Goal: Task Accomplishment & Management: Manage account settings

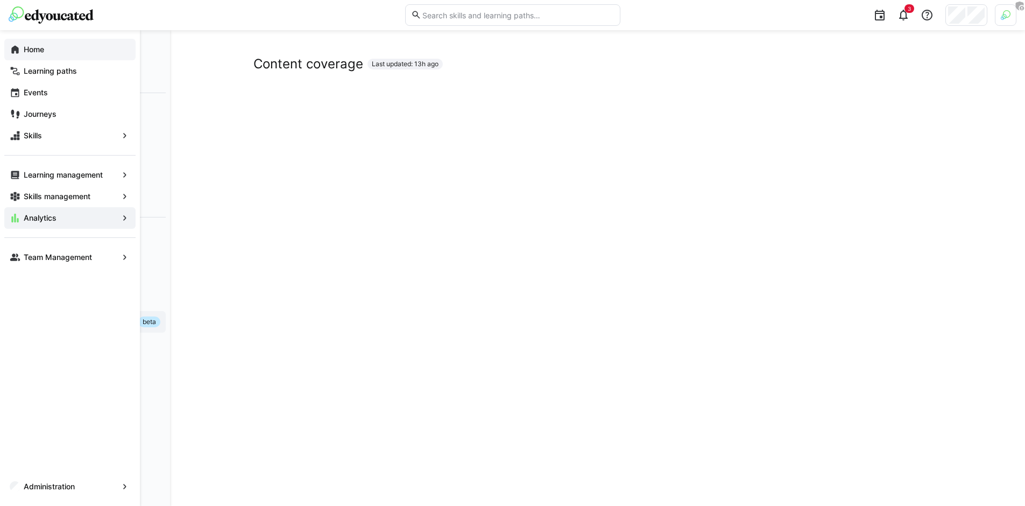
click at [20, 48] on eds-icon at bounding box center [15, 49] width 11 height 11
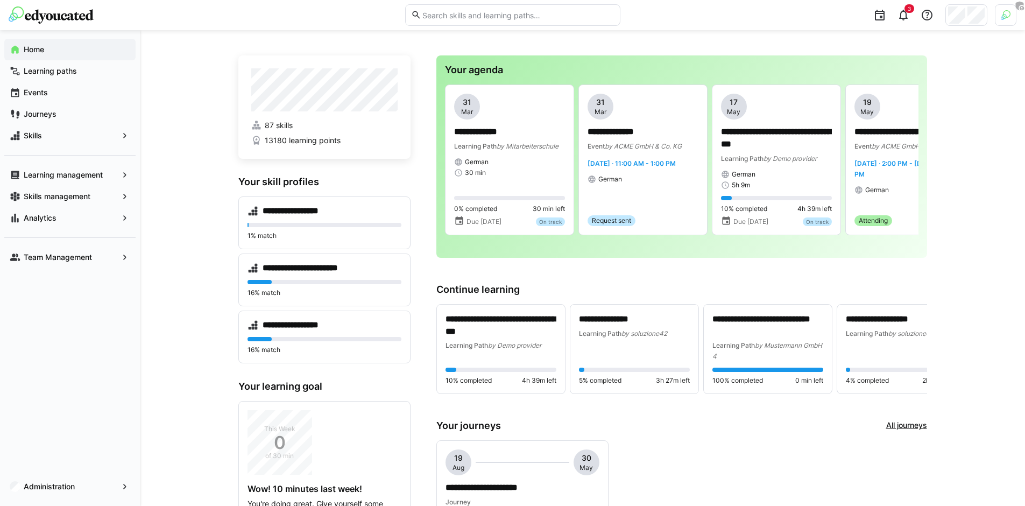
scroll to position [4, 0]
click at [0, 0] on app-navigation-label "Skills management" at bounding box center [0, 0] width 0 height 0
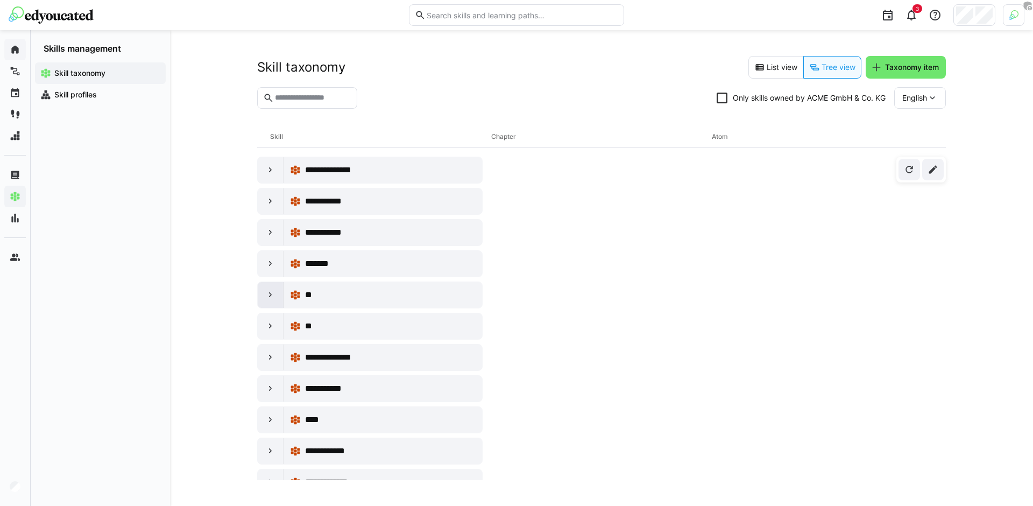
click at [267, 289] on eds-icon at bounding box center [270, 294] width 11 height 11
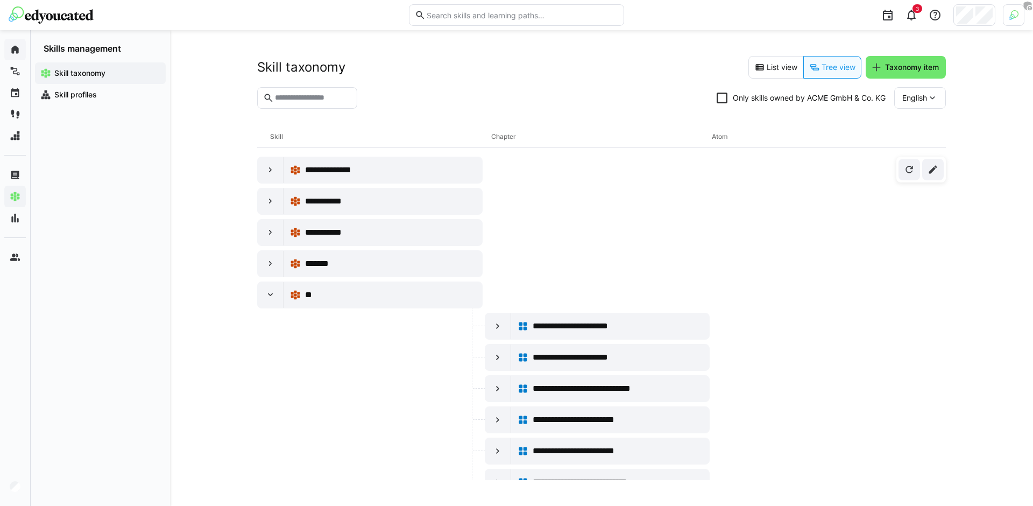
drag, startPoint x: 258, startPoint y: 136, endPoint x: 780, endPoint y: 134, distance: 522.2
click at [780, 134] on div "Skill Chapter Atom" at bounding box center [601, 137] width 688 height 22
click at [746, 134] on div "Atom" at bounding box center [822, 137] width 221 height 22
drag, startPoint x: 267, startPoint y: 137, endPoint x: 303, endPoint y: 139, distance: 36.1
click at [303, 139] on div "Skill Chapter Atom" at bounding box center [601, 137] width 688 height 22
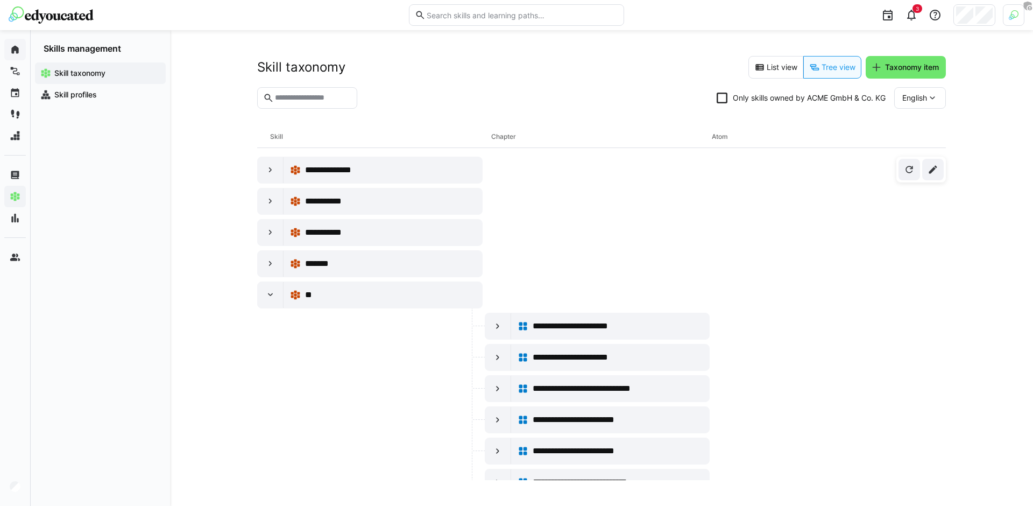
drag, startPoint x: 498, startPoint y: 138, endPoint x: 528, endPoint y: 137, distance: 29.6
click at [528, 137] on div "Chapter" at bounding box center [601, 137] width 221 height 22
drag, startPoint x: 340, startPoint y: 130, endPoint x: 328, endPoint y: 128, distance: 12.6
click at [340, 130] on div "Skill" at bounding box center [380, 137] width 221 height 22
drag, startPoint x: 272, startPoint y: 135, endPoint x: 288, endPoint y: 135, distance: 16.1
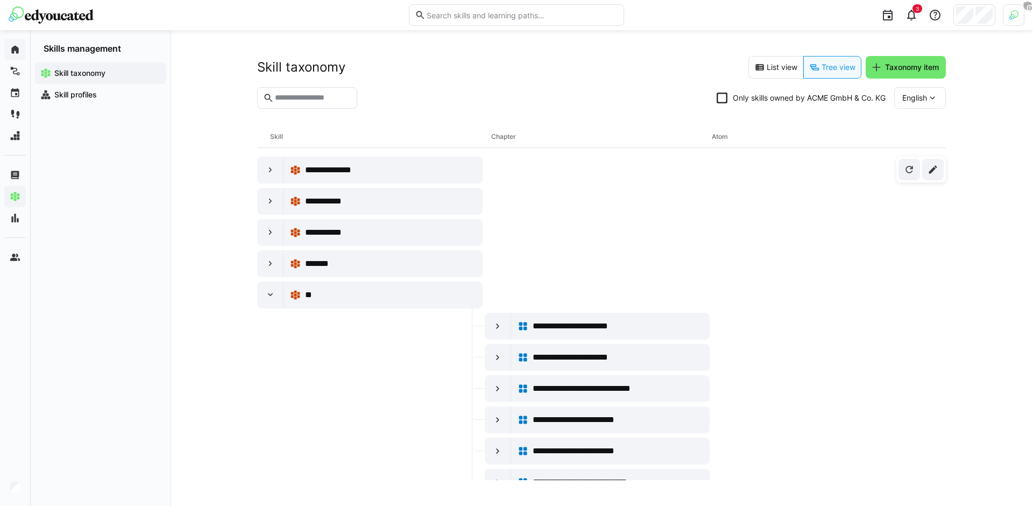
click at [288, 135] on div "Skill Chapter Atom" at bounding box center [601, 137] width 688 height 22
click at [322, 134] on div "Skill" at bounding box center [380, 137] width 221 height 22
drag, startPoint x: 488, startPoint y: 136, endPoint x: 524, endPoint y: 135, distance: 36.1
click at [524, 135] on div "Skill Chapter Atom" at bounding box center [601, 137] width 688 height 22
click at [524, 135] on div "Chapter" at bounding box center [601, 137] width 221 height 22
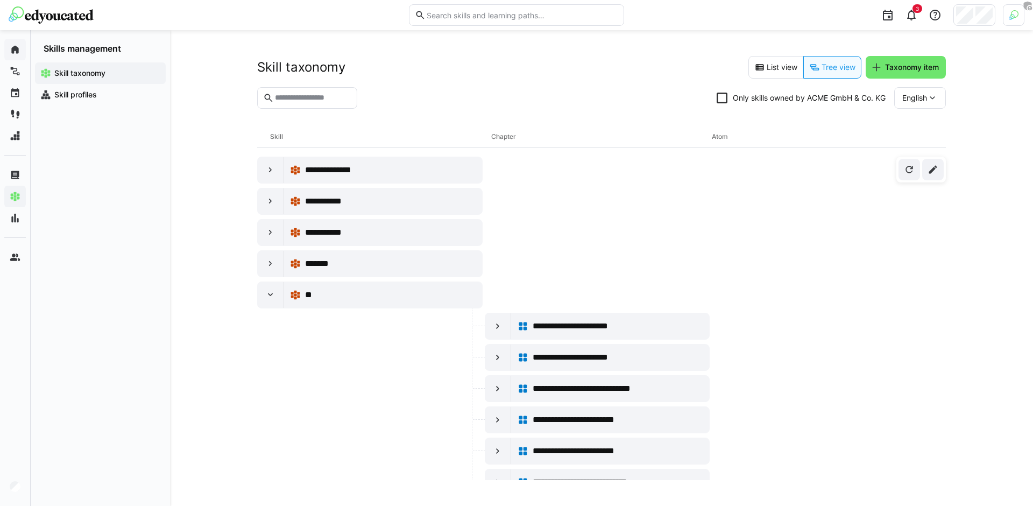
drag, startPoint x: 261, startPoint y: 136, endPoint x: 289, endPoint y: 136, distance: 27.4
click at [289, 136] on div "Skill Chapter Atom" at bounding box center [601, 137] width 688 height 22
click at [354, 132] on div "Skill" at bounding box center [380, 137] width 221 height 22
click at [586, 335] on div "**********" at bounding box center [610, 326] width 186 height 22
click at [0, 0] on app-navigation-label "Skill profiles" at bounding box center [0, 0] width 0 height 0
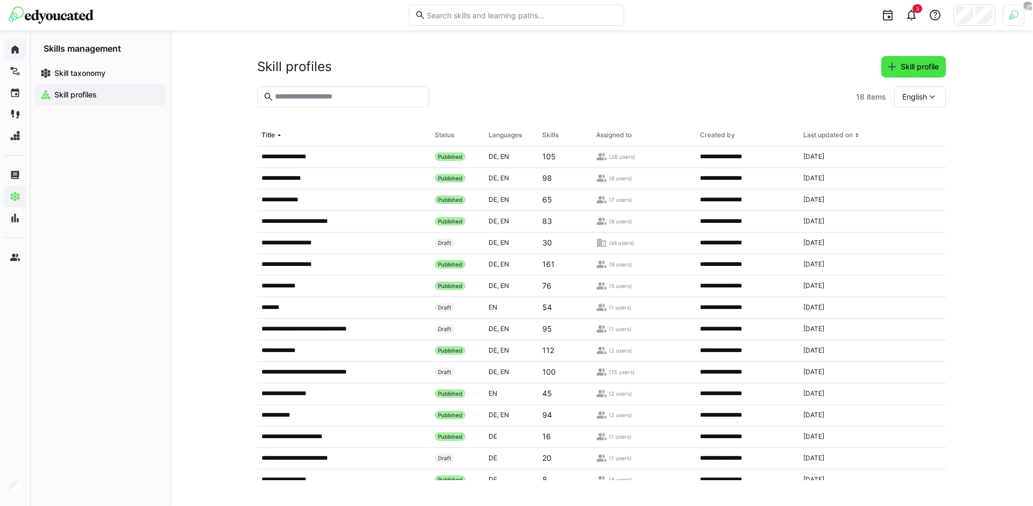
click at [897, 66] on span "Skill profile" at bounding box center [913, 66] width 54 height 11
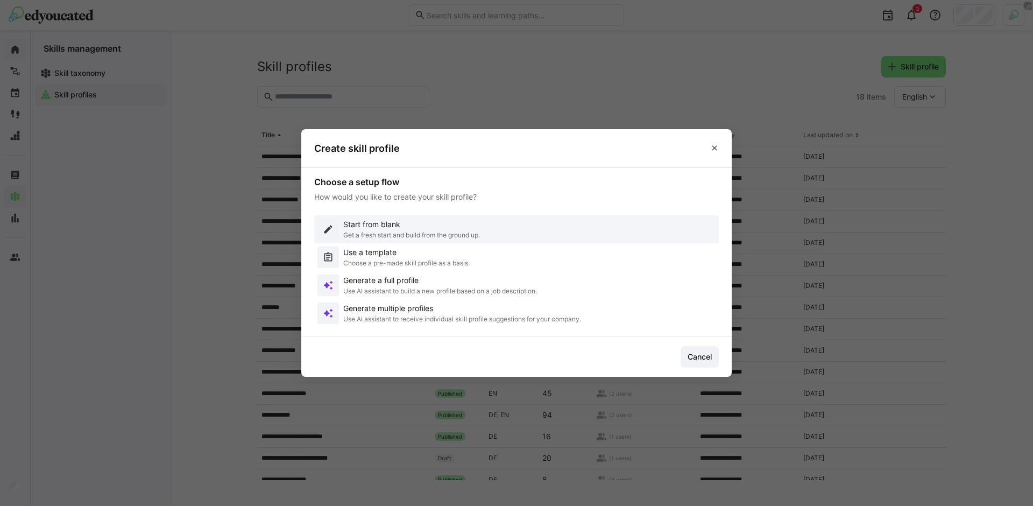
click at [413, 231] on p "Get a fresh start and build from the ground up." at bounding box center [411, 235] width 137 height 9
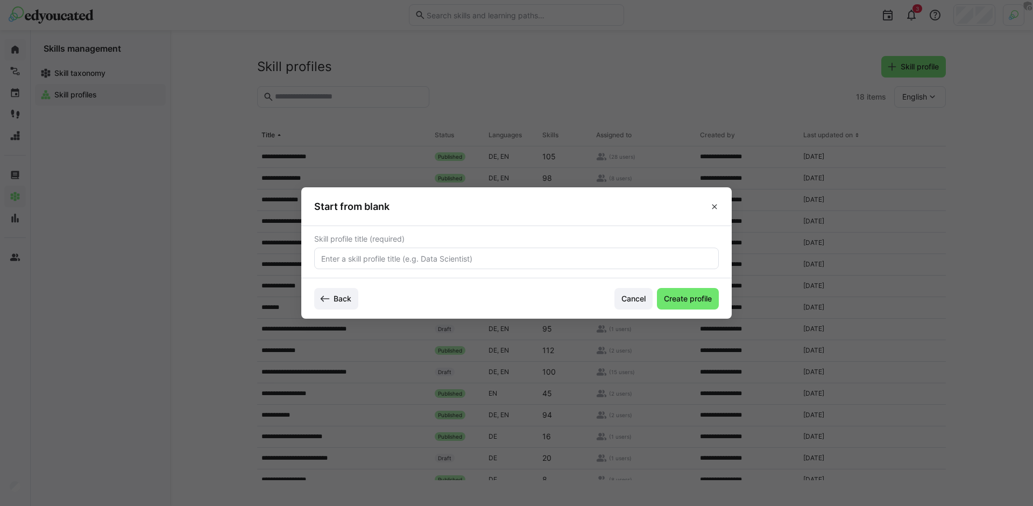
click at [420, 263] on eds-input at bounding box center [516, 258] width 404 height 22
type input "L&D Coordinator"
click at [699, 296] on span "Create profile" at bounding box center [687, 298] width 51 height 11
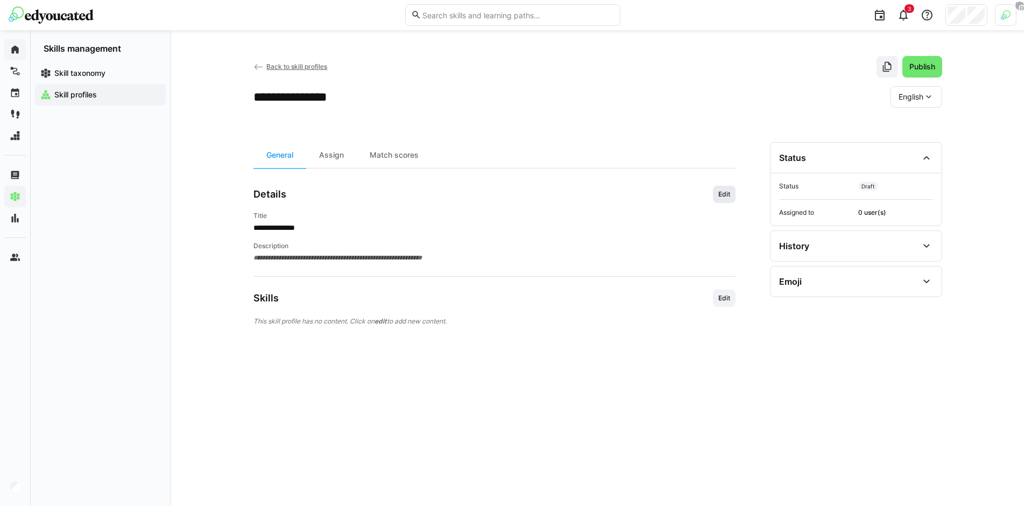
click at [730, 194] on span "Edit" at bounding box center [724, 194] width 14 height 9
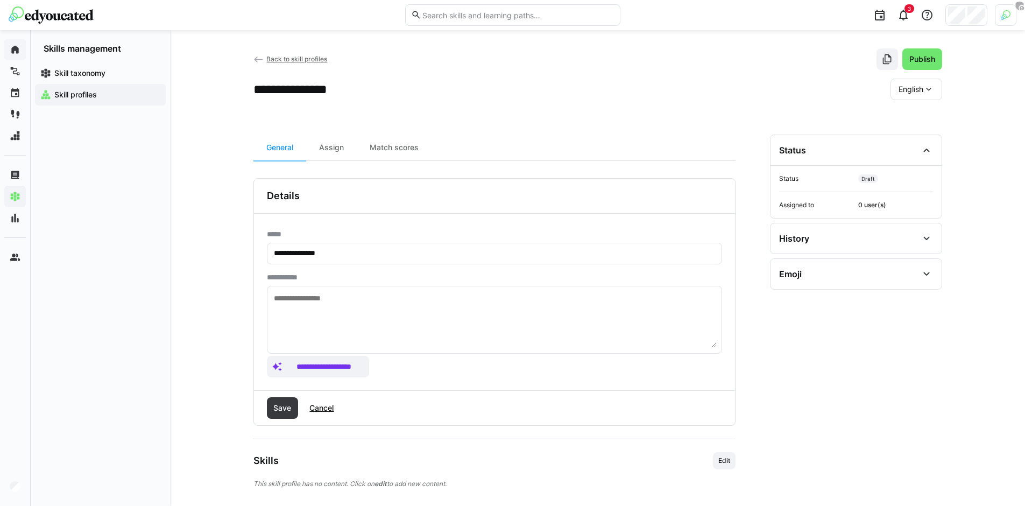
scroll to position [17, 0]
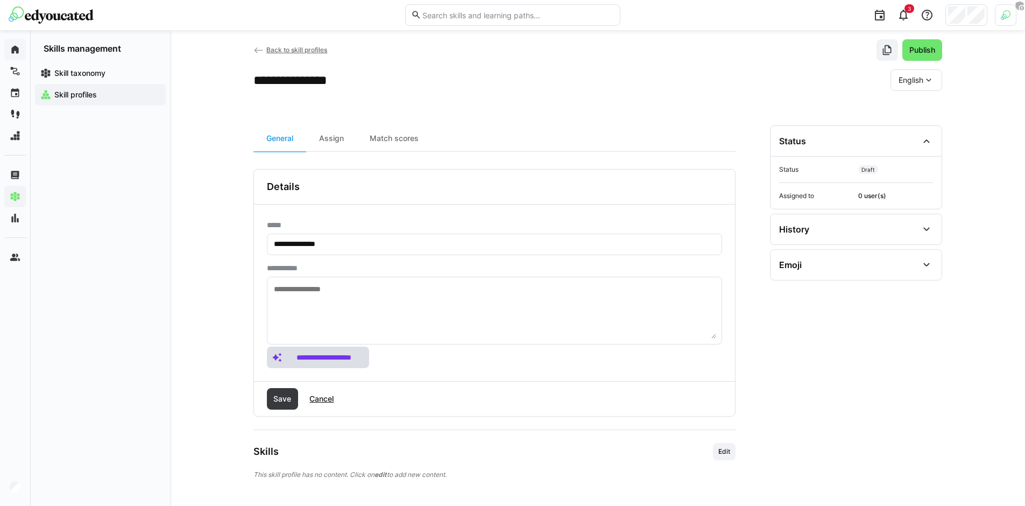
click at [310, 351] on span "**********" at bounding box center [318, 357] width 102 height 22
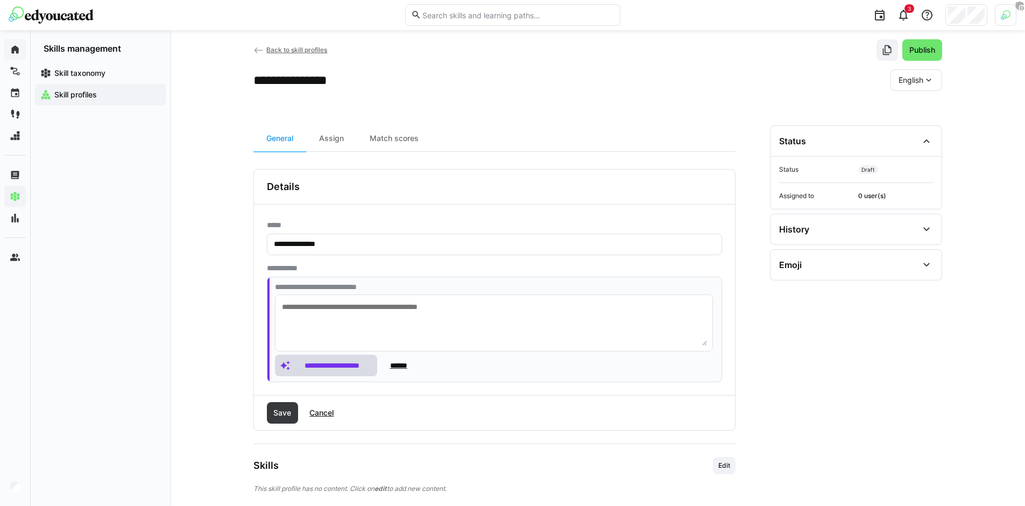
click at [328, 332] on textarea at bounding box center [494, 322] width 426 height 45
type textarea "**********"
click at [319, 363] on span "**********" at bounding box center [331, 365] width 79 height 11
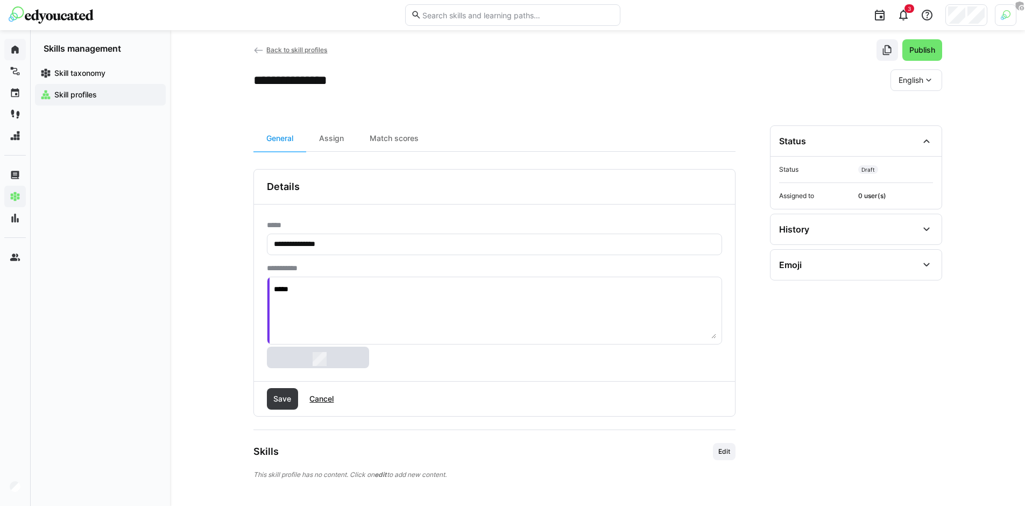
type textarea "********"
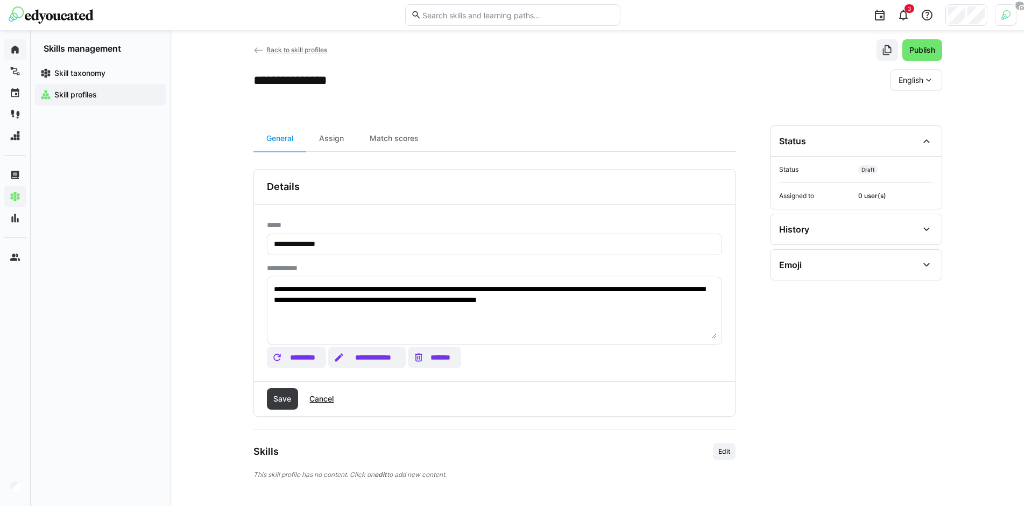
type textarea "**********"
click at [288, 392] on span "Save" at bounding box center [283, 399] width 32 height 22
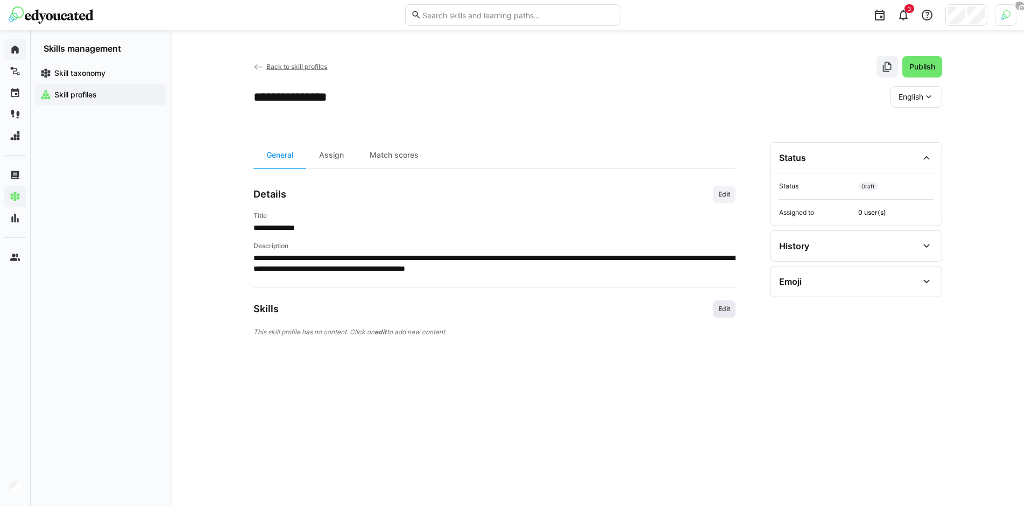
click at [721, 312] on span "Edit" at bounding box center [724, 308] width 14 height 9
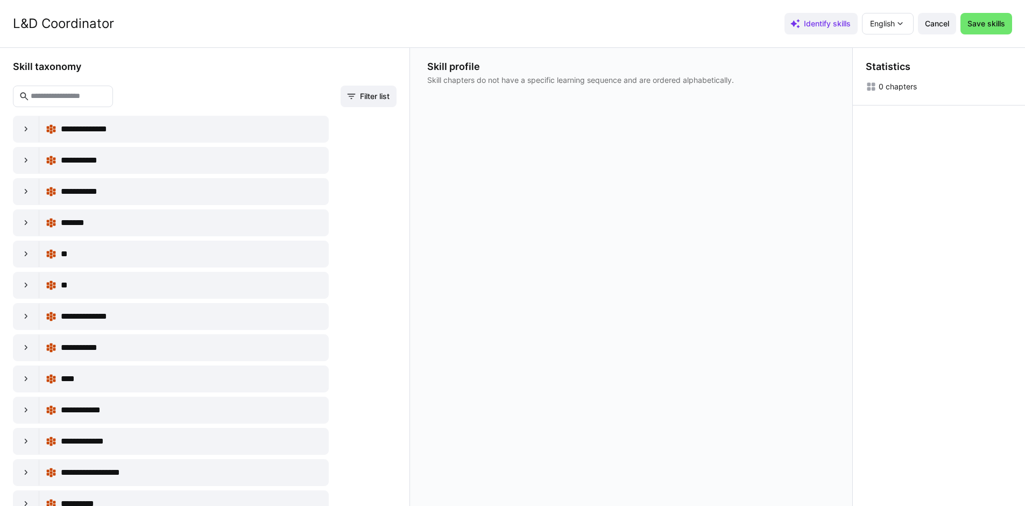
click at [90, 93] on input "text" at bounding box center [68, 96] width 77 height 10
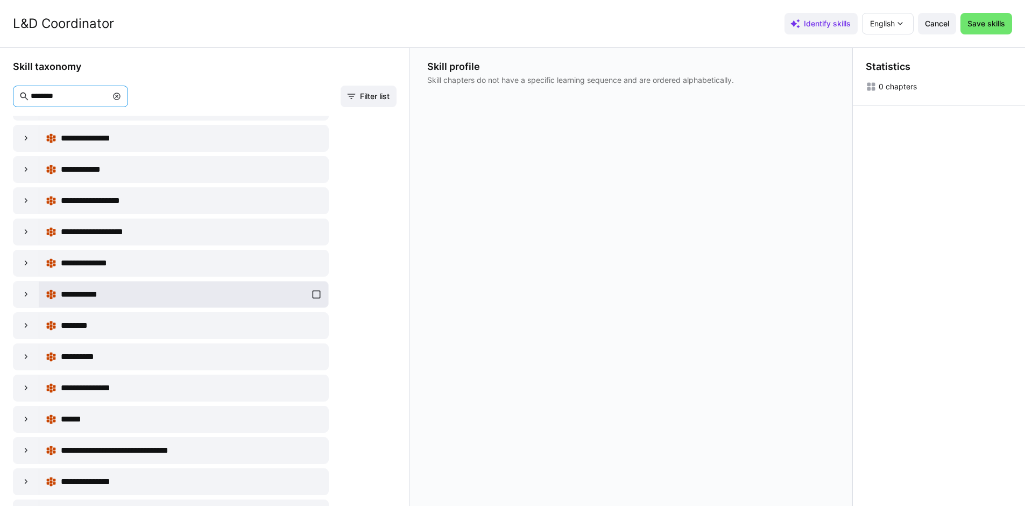
scroll to position [1361, 0]
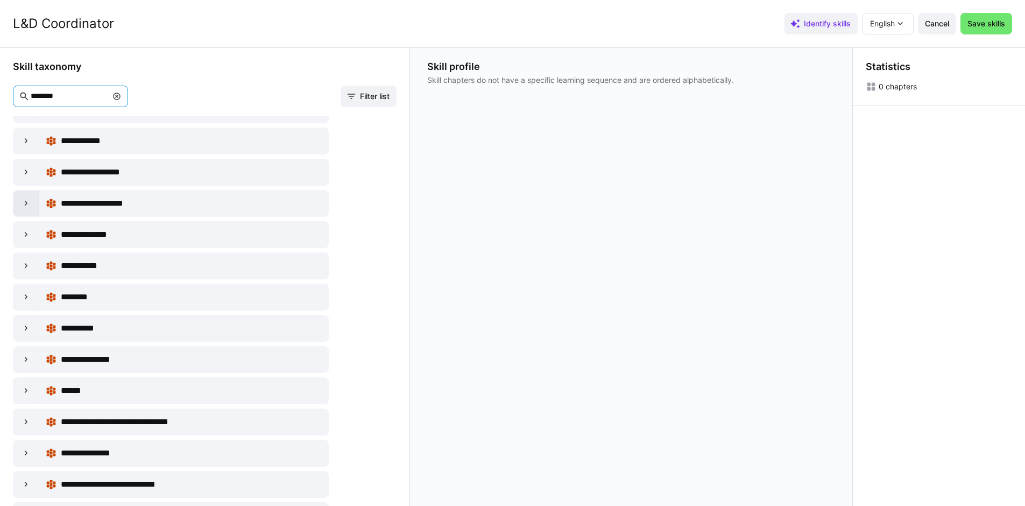
type input "********"
click at [28, 203] on eds-icon at bounding box center [26, 203] width 11 height 11
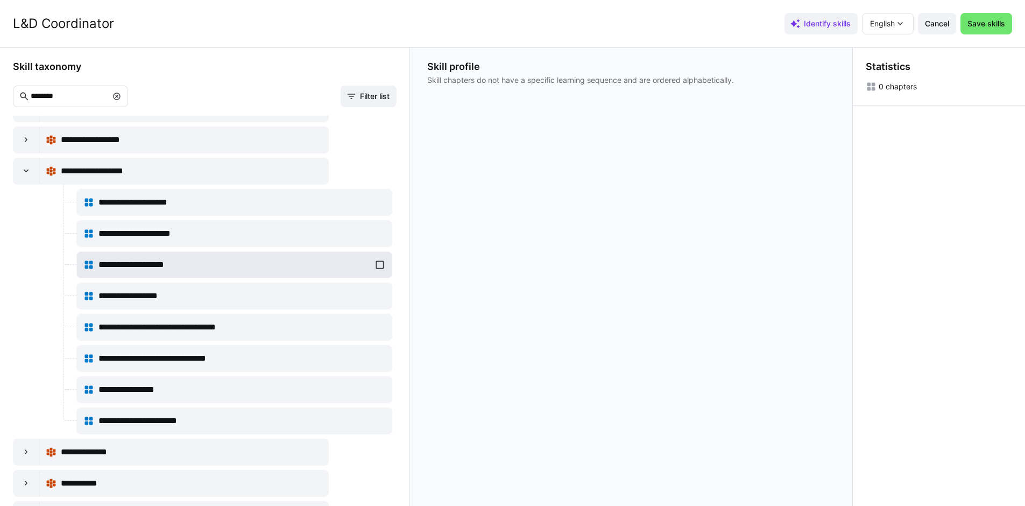
scroll to position [1382, 0]
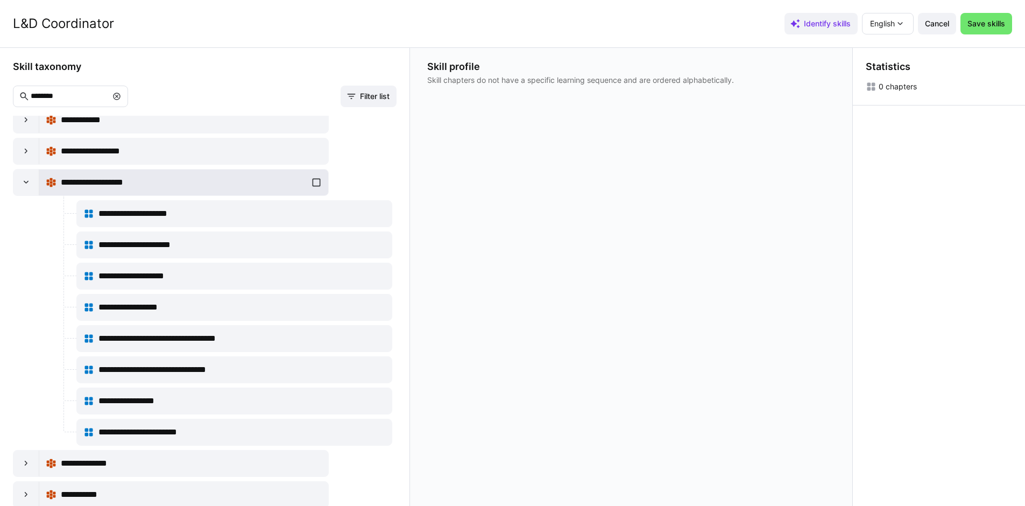
click at [308, 182] on div "**********" at bounding box center [184, 183] width 276 height 22
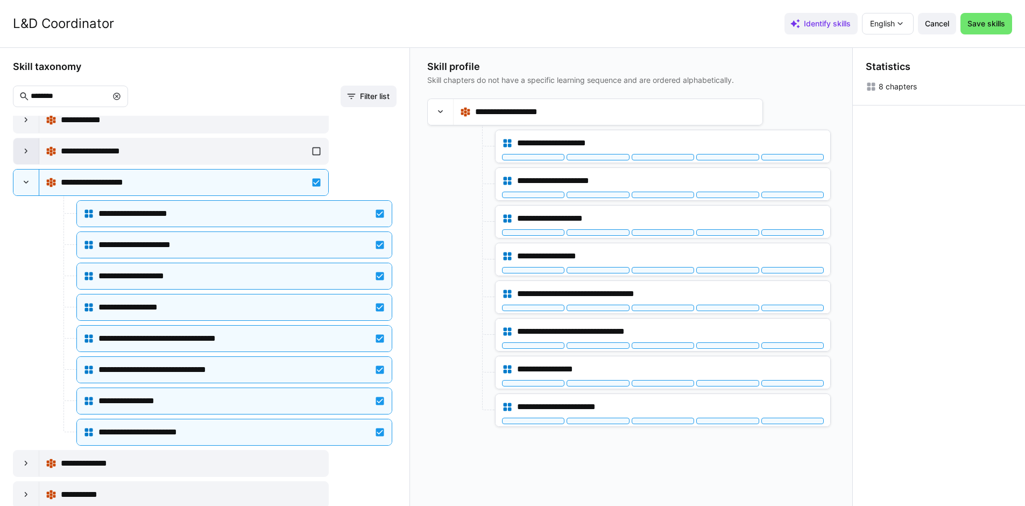
click at [27, 152] on eds-icon at bounding box center [26, 151] width 11 height 11
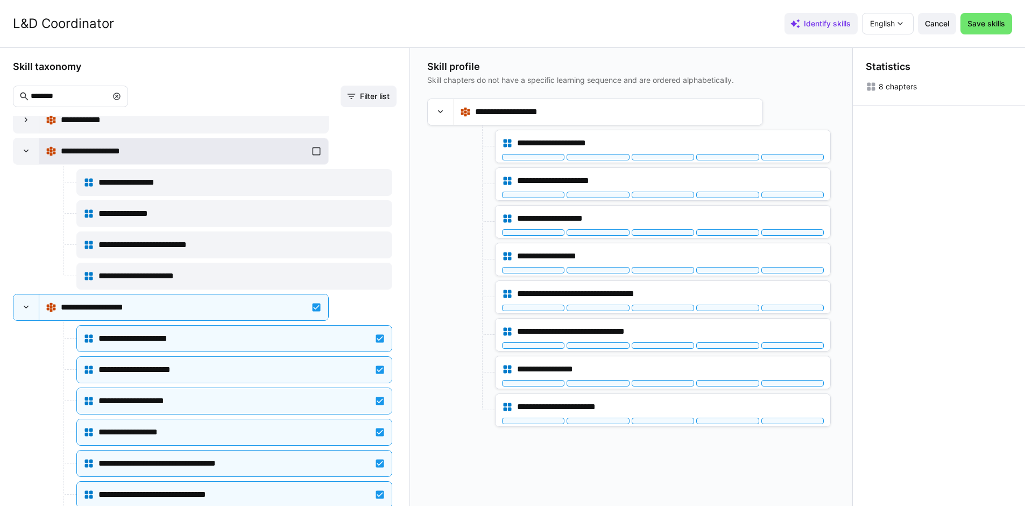
click at [306, 148] on div "**********" at bounding box center [184, 151] width 276 height 22
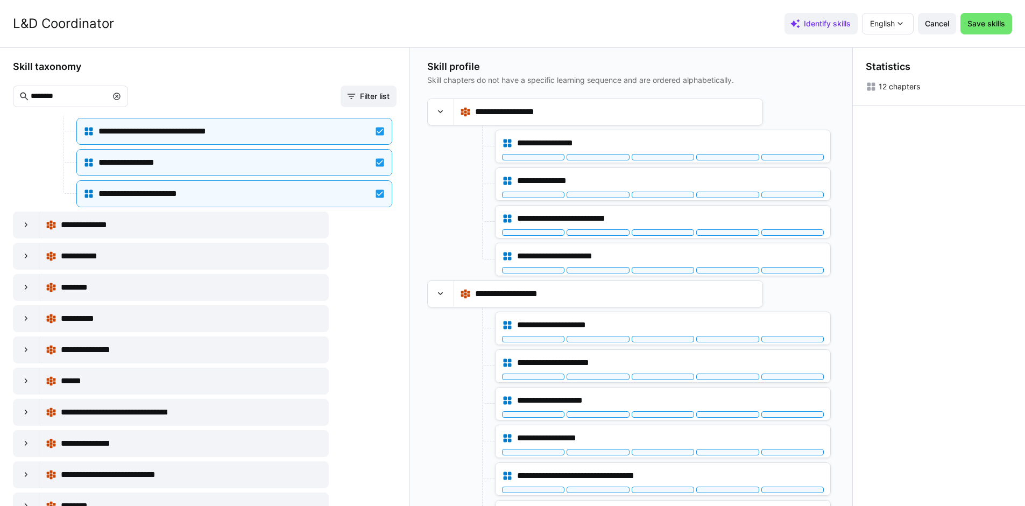
scroll to position [1866, 0]
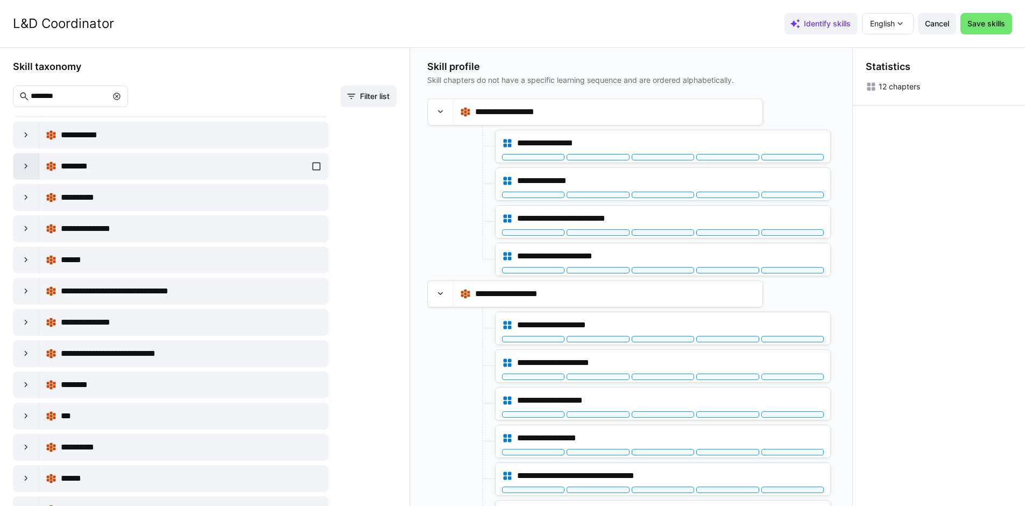
click at [30, 172] on div at bounding box center [26, 166] width 26 height 26
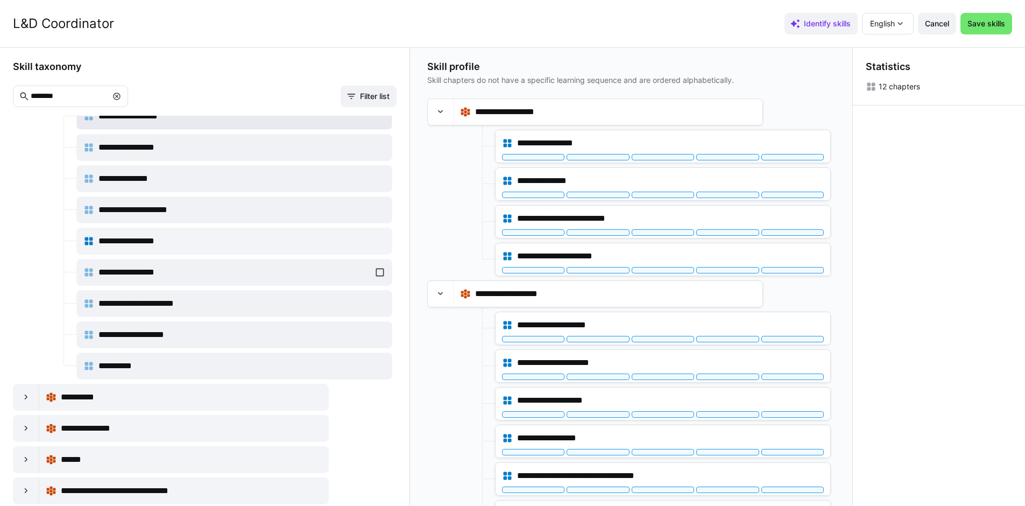
scroll to position [2104, 0]
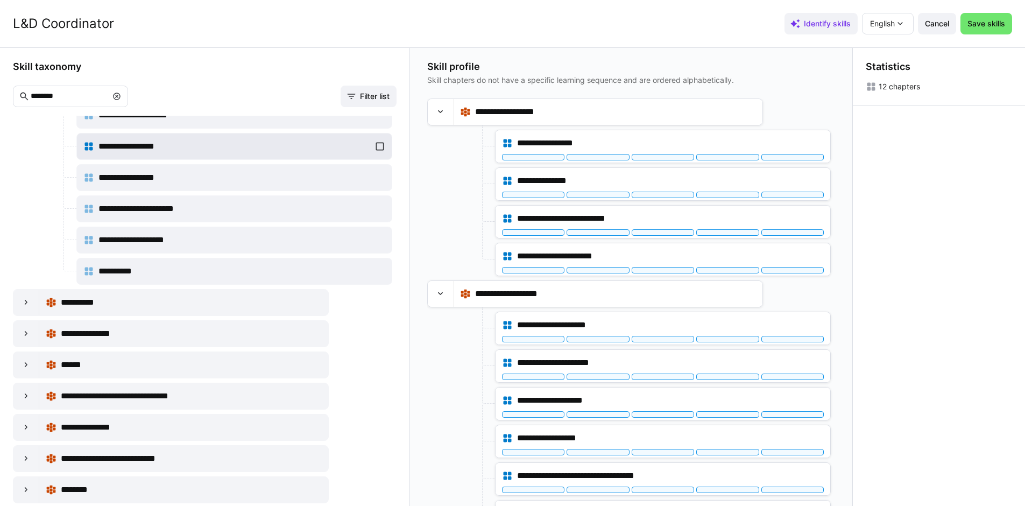
click at [374, 147] on div "**********" at bounding box center [234, 147] width 302 height 22
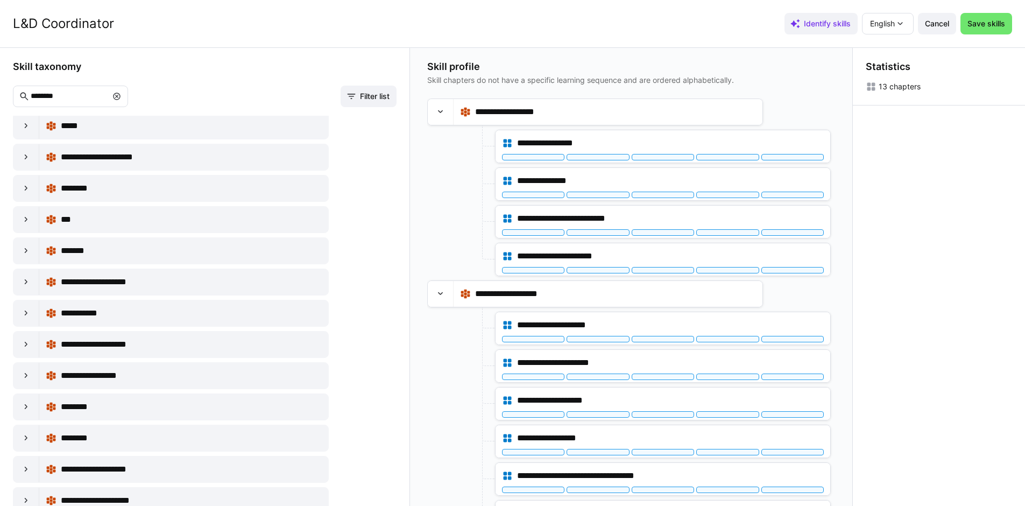
scroll to position [2635, 0]
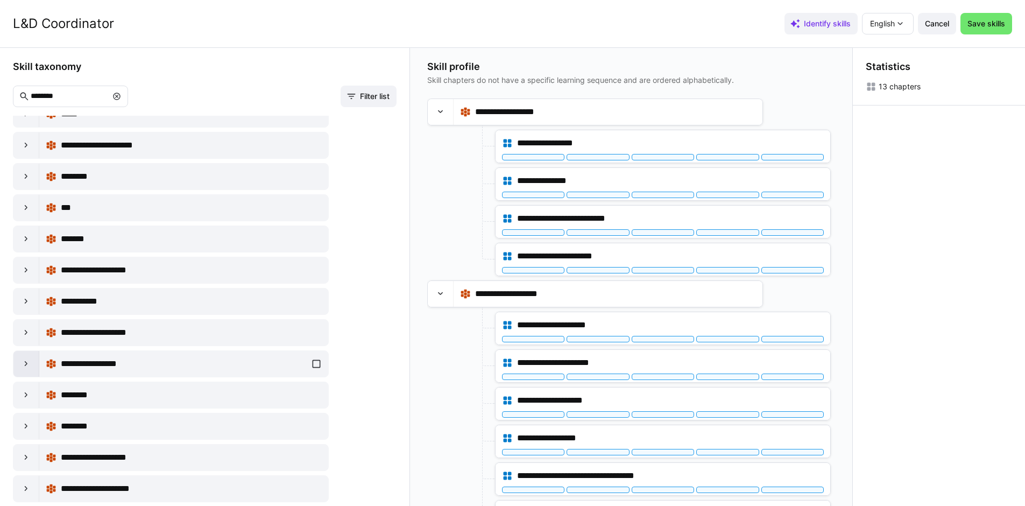
click at [32, 358] on div at bounding box center [26, 364] width 26 height 26
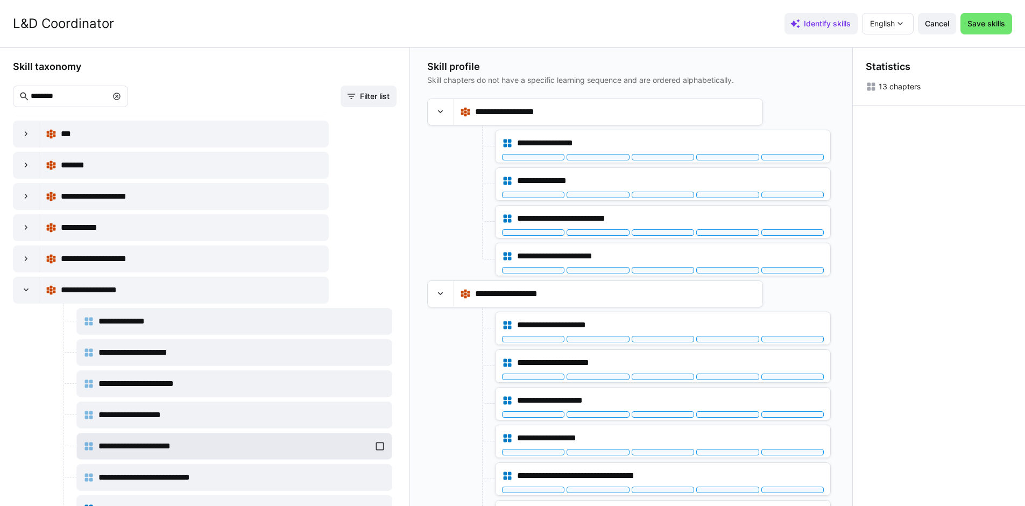
scroll to position [2763, 0]
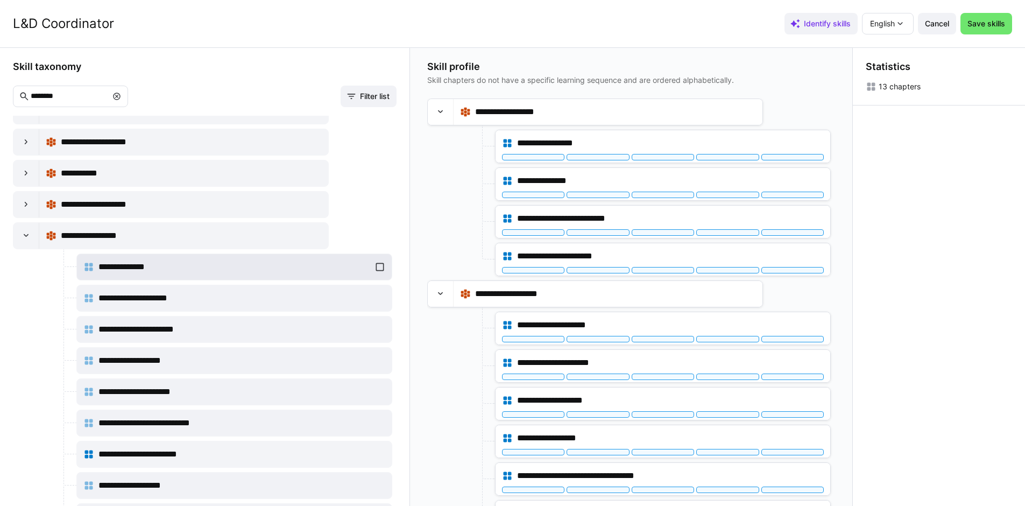
click at [376, 266] on div "**********" at bounding box center [234, 267] width 302 height 22
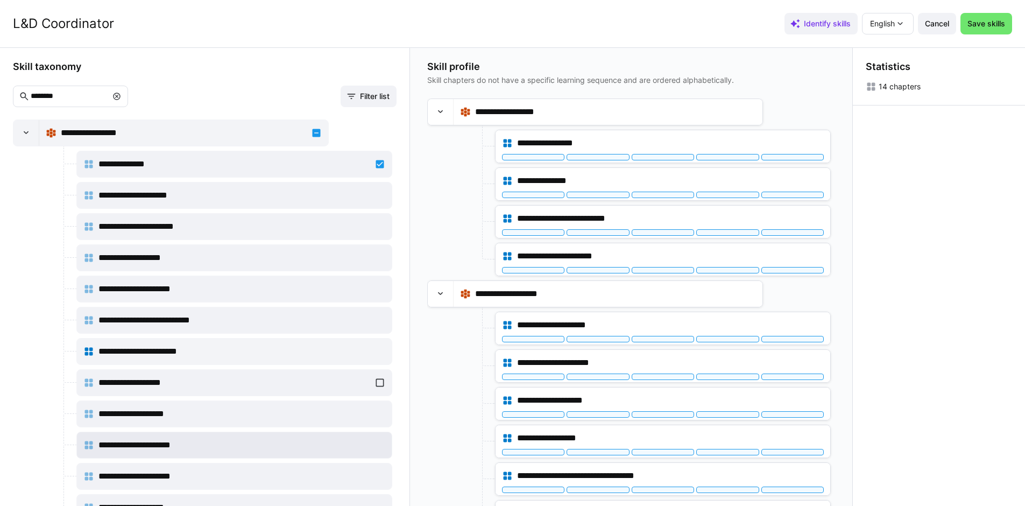
scroll to position [2913, 0]
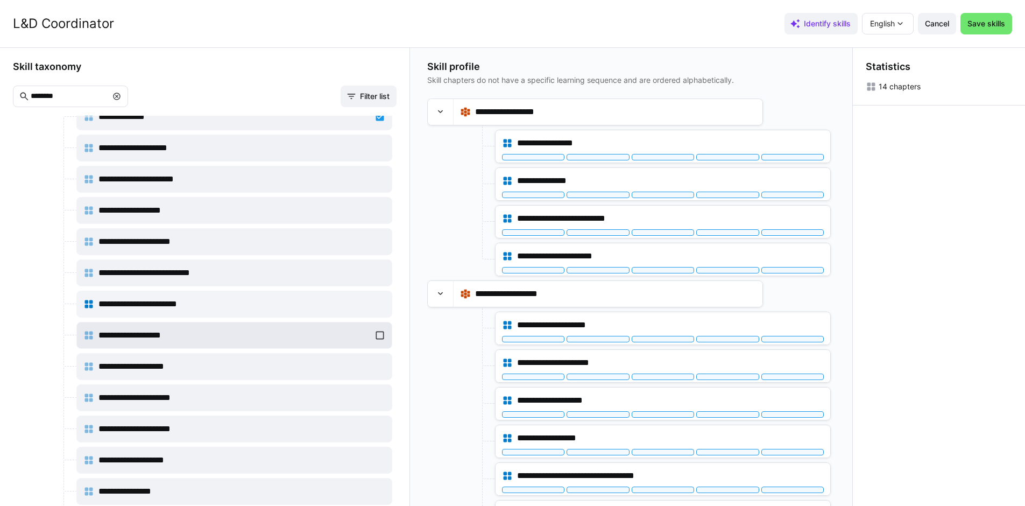
click at [375, 332] on div "**********" at bounding box center [234, 335] width 302 height 22
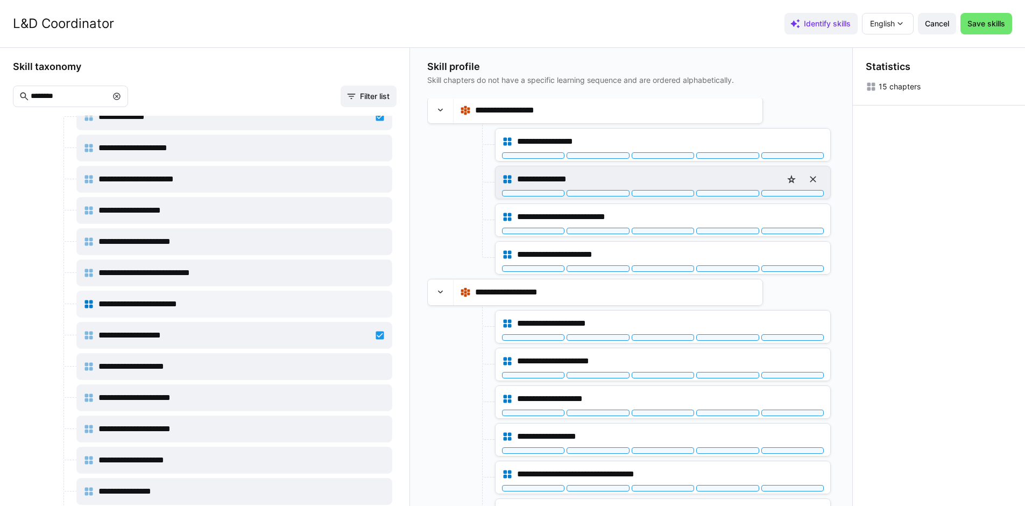
scroll to position [2, 0]
click at [601, 191] on div at bounding box center [597, 192] width 62 height 6
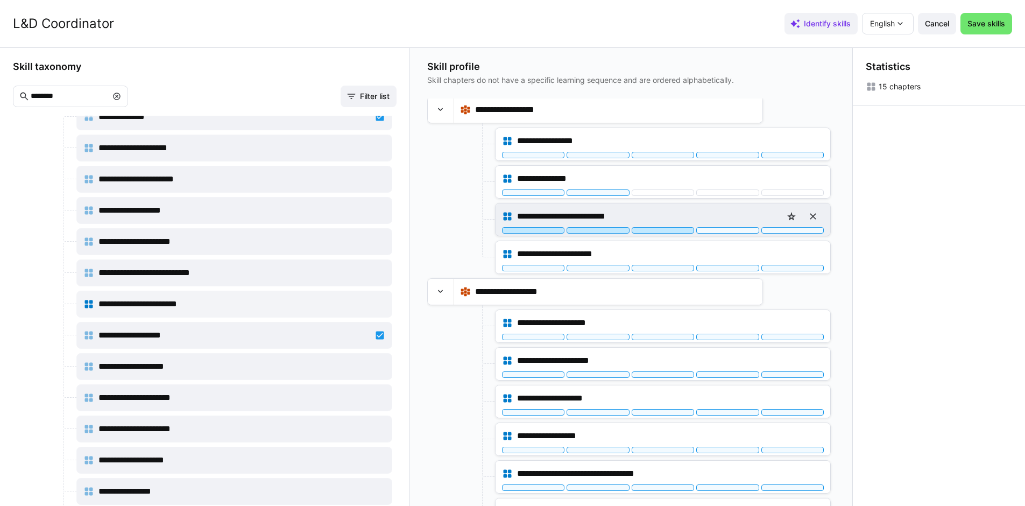
click at [688, 230] on div at bounding box center [662, 230] width 62 height 6
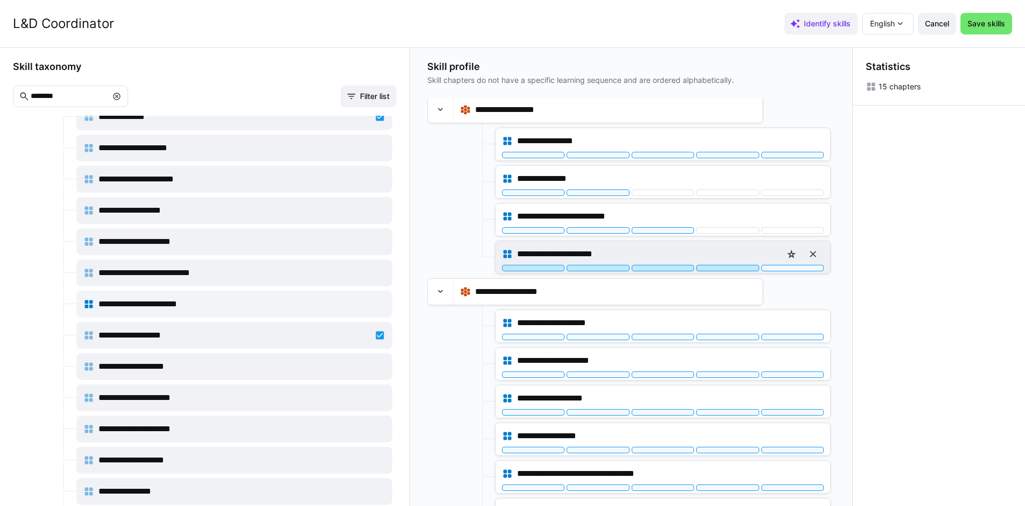
click at [722, 266] on div at bounding box center [727, 268] width 62 height 6
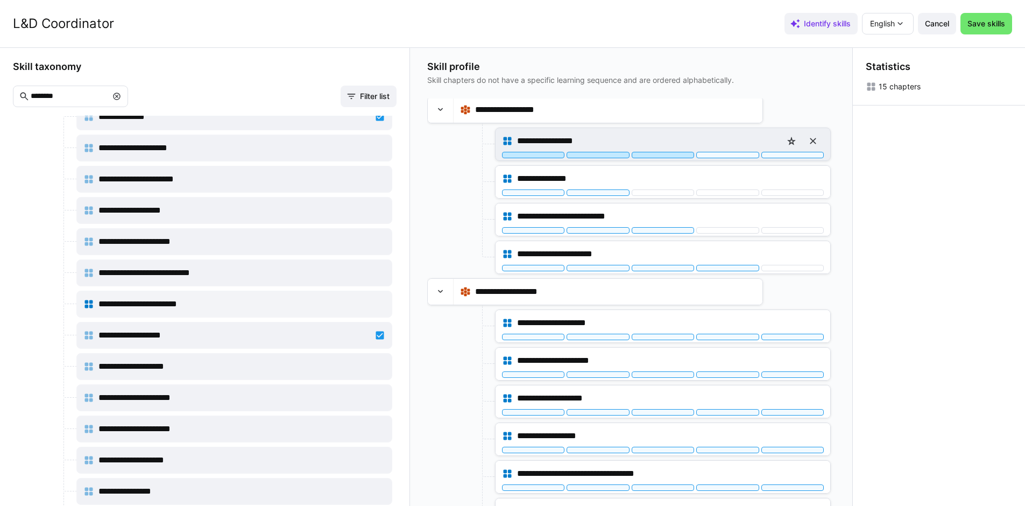
click at [678, 156] on div at bounding box center [662, 155] width 62 height 6
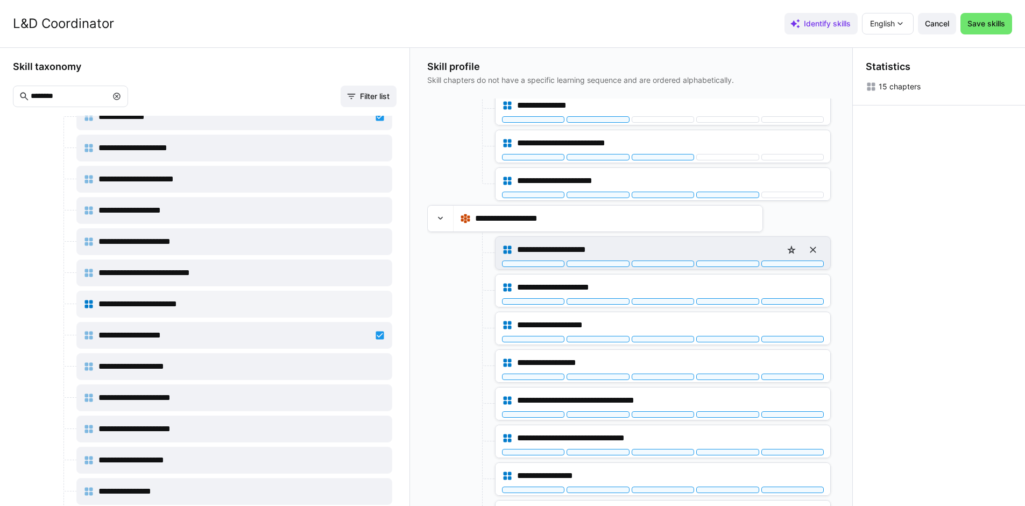
scroll to position [0, 0]
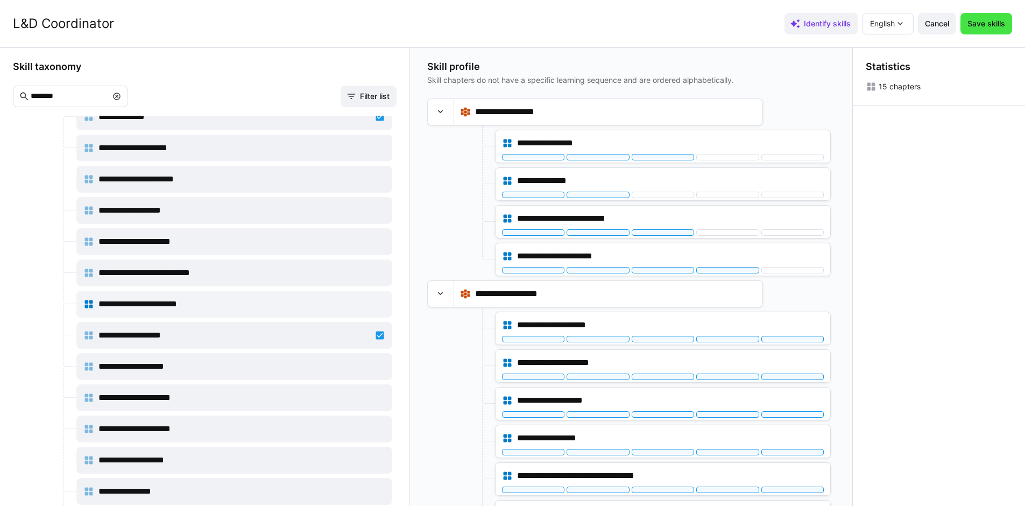
click at [989, 26] on span "Save skills" at bounding box center [985, 23] width 41 height 11
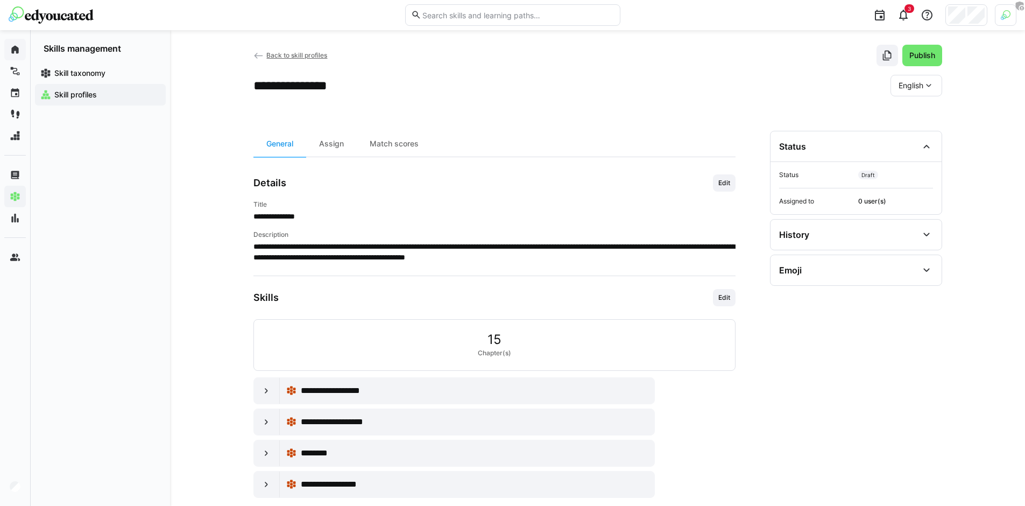
scroll to position [20, 0]
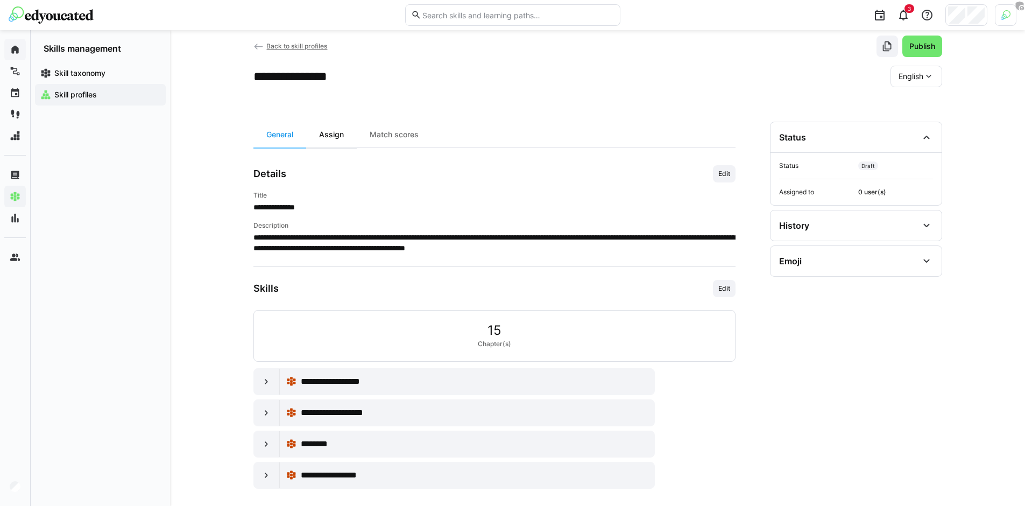
click at [339, 143] on div "Assign" at bounding box center [331, 135] width 51 height 26
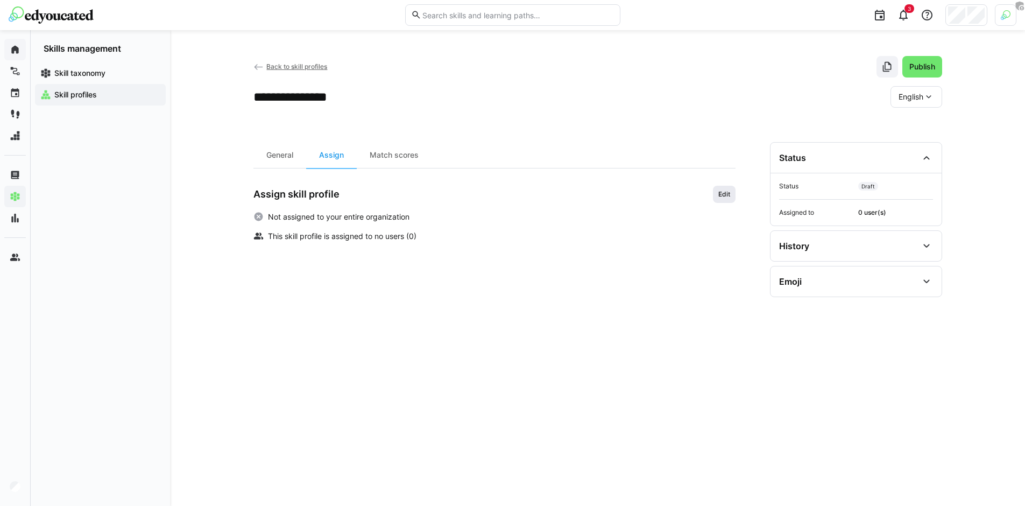
click at [721, 197] on span "Edit" at bounding box center [724, 194] width 14 height 9
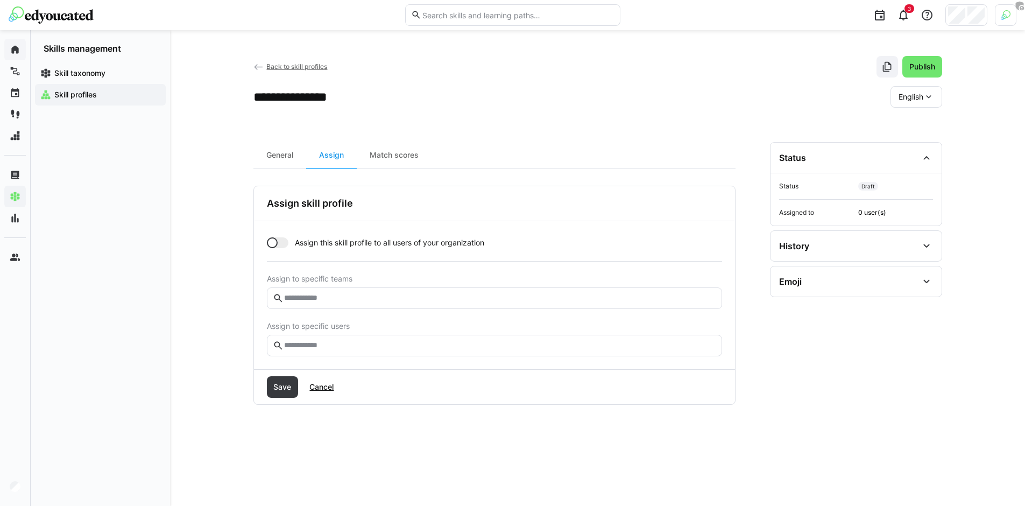
click at [399, 351] on eds-input at bounding box center [494, 346] width 455 height 22
click at [398, 344] on input "text" at bounding box center [499, 345] width 432 height 10
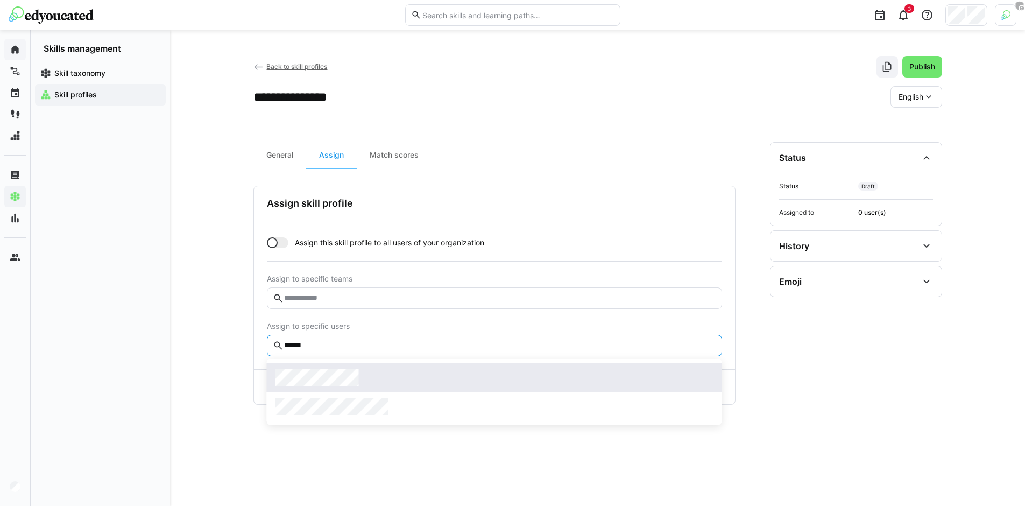
type input "******"
click at [380, 373] on div at bounding box center [494, 376] width 438 height 17
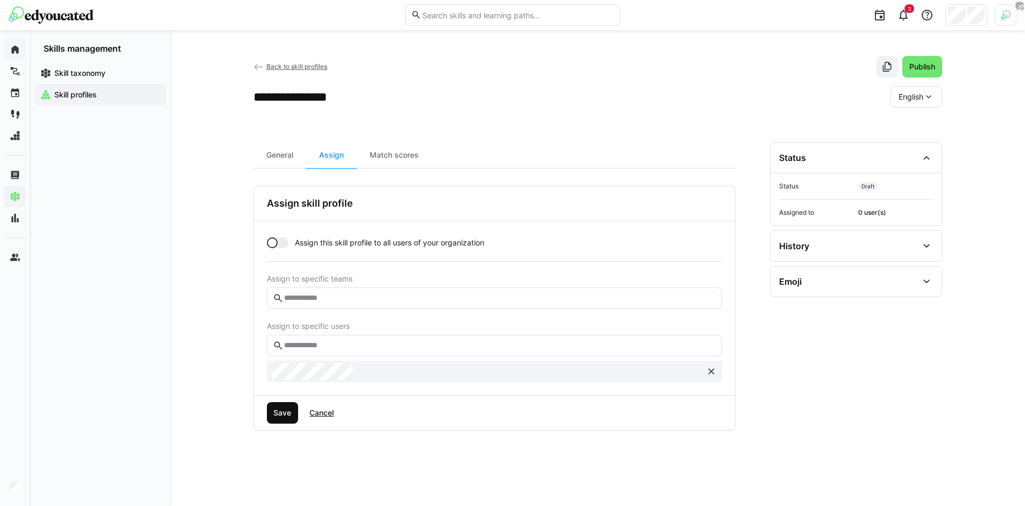
click at [283, 413] on span "Save" at bounding box center [282, 412] width 21 height 11
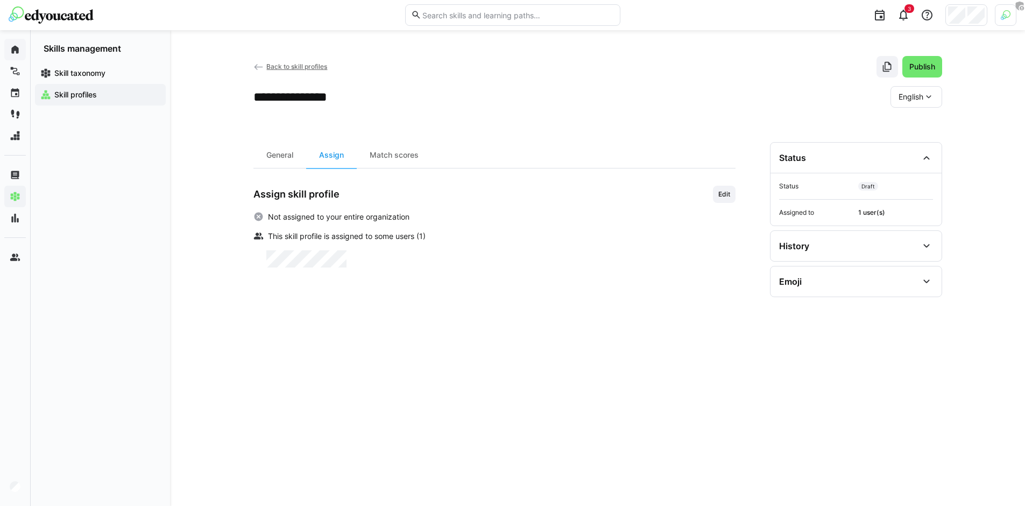
click at [735, 197] on div "**********" at bounding box center [597, 311] width 688 height 338
click at [714, 198] on span "Edit" at bounding box center [724, 194] width 23 height 17
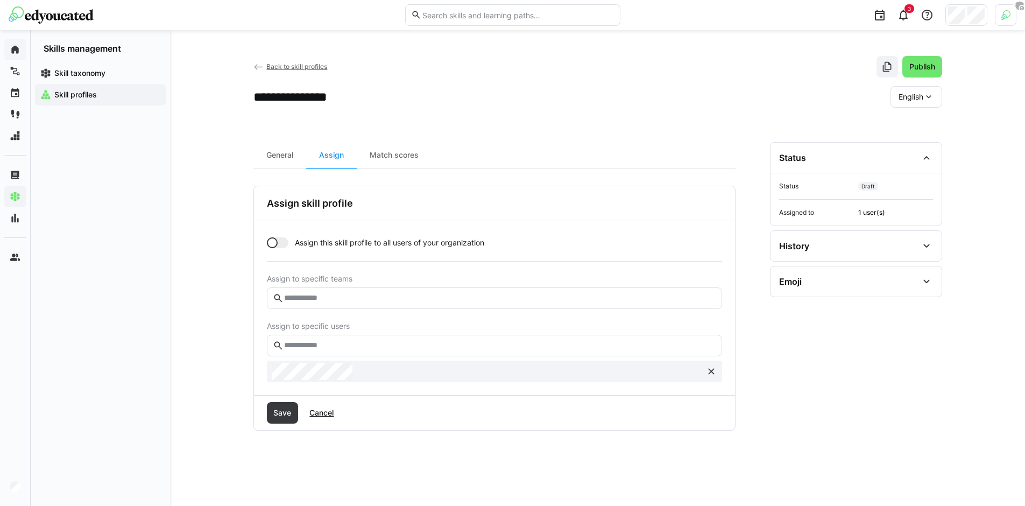
click at [454, 336] on eds-input at bounding box center [494, 346] width 455 height 22
click at [432, 300] on input "text" at bounding box center [499, 298] width 432 height 10
type input "********"
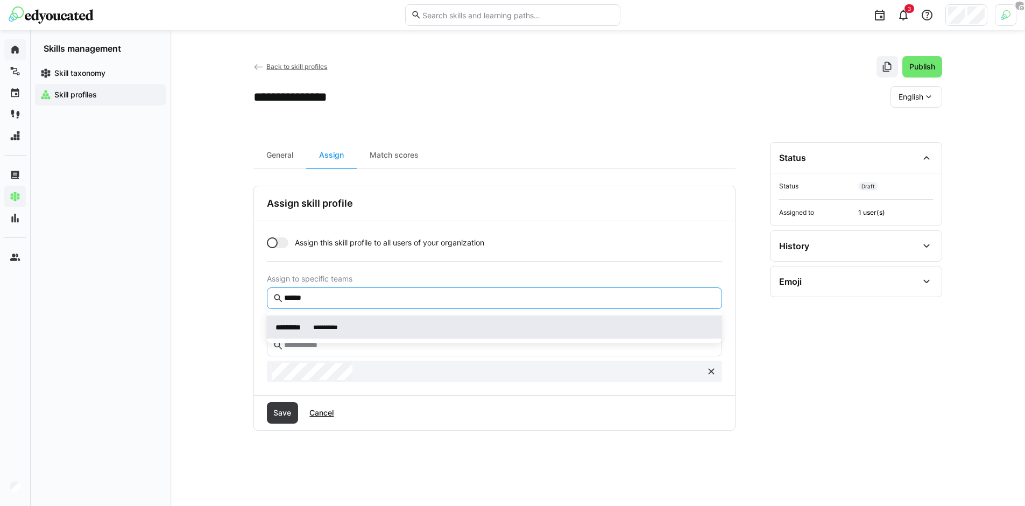
type input "******"
click at [444, 325] on div "**********" at bounding box center [494, 326] width 438 height 11
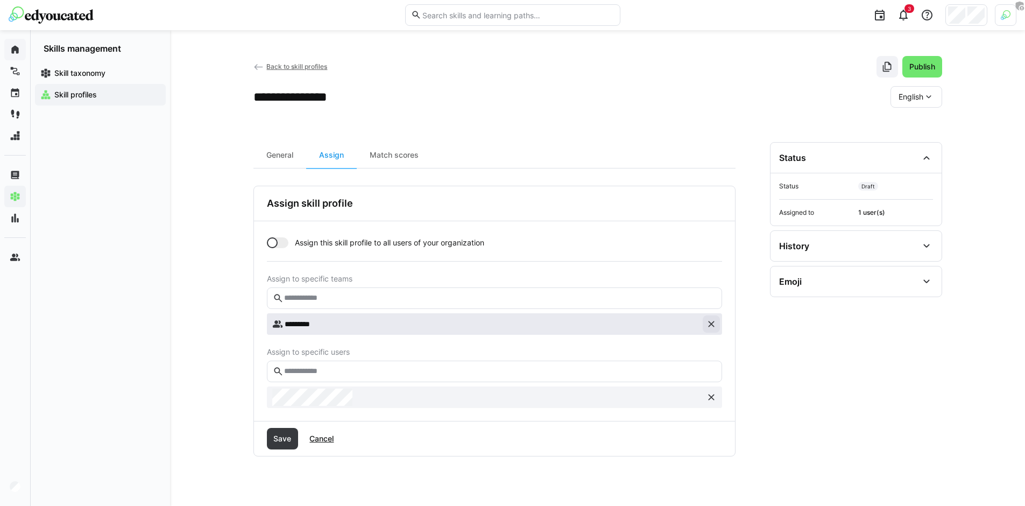
click at [710, 327] on eds-icon at bounding box center [711, 323] width 11 height 11
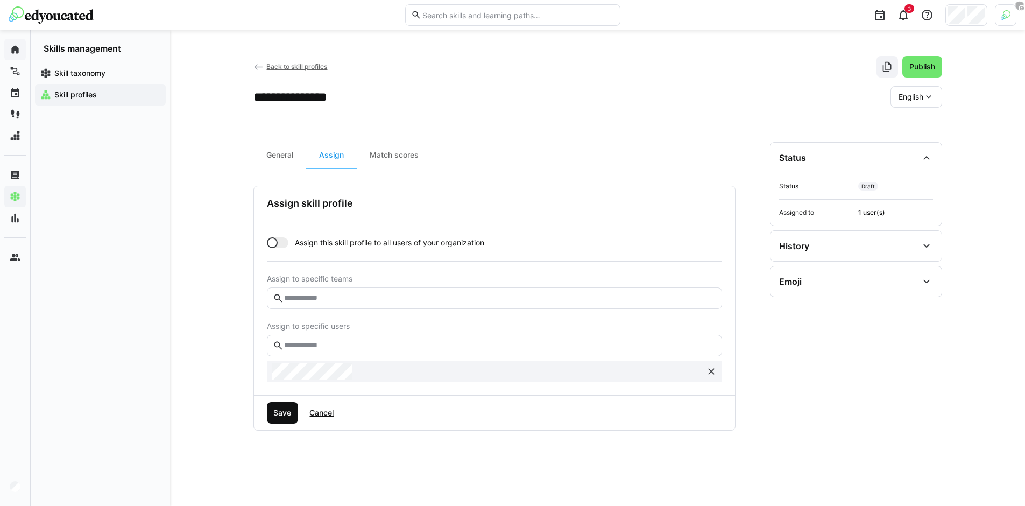
click at [290, 413] on span "Save" at bounding box center [282, 412] width 21 height 11
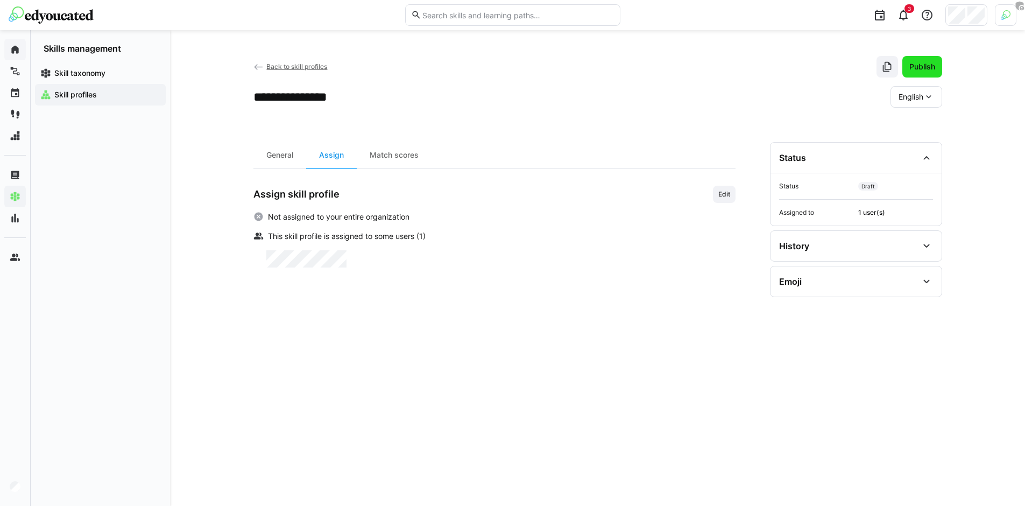
click at [933, 67] on span "Publish" at bounding box center [921, 66] width 29 height 11
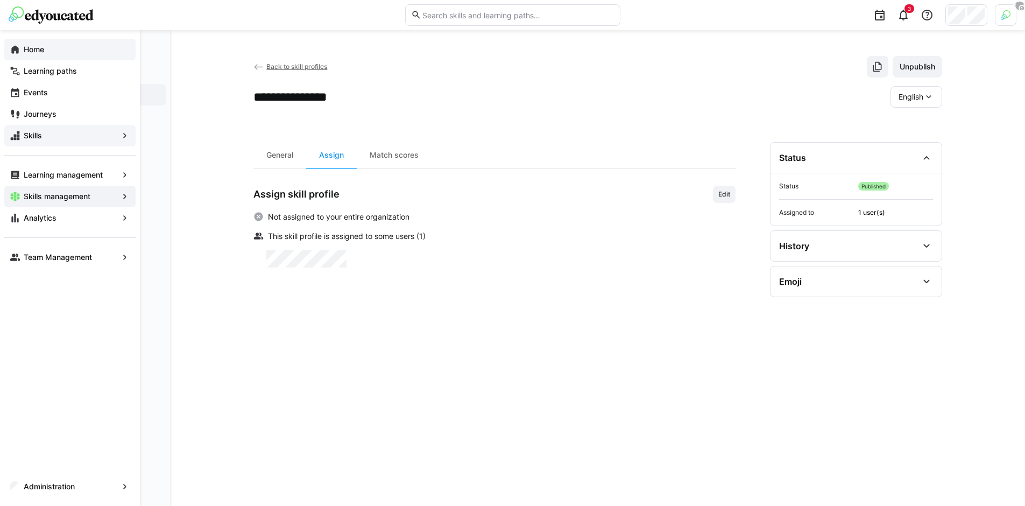
click at [0, 0] on app-navigation-label "Skills" at bounding box center [0, 0] width 0 height 0
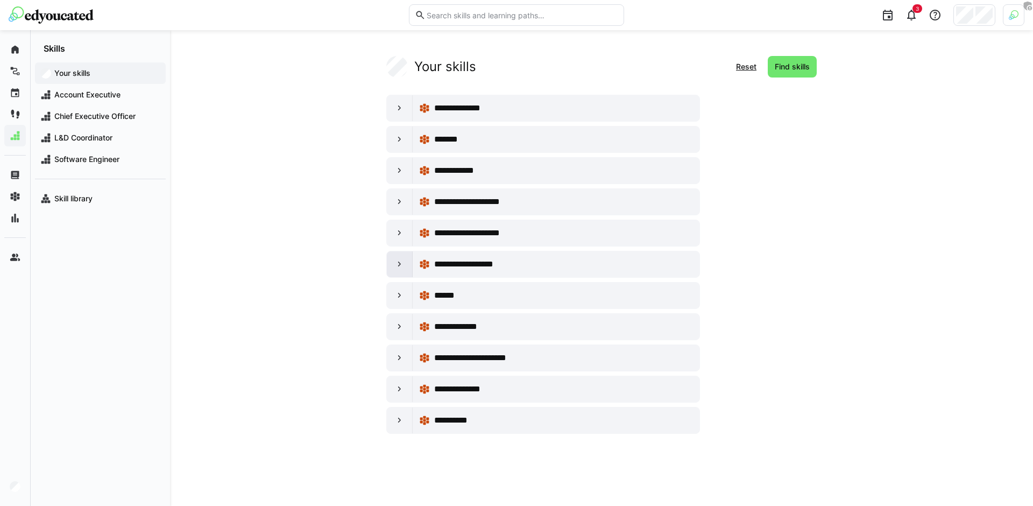
click at [404, 269] on div at bounding box center [400, 264] width 26 height 26
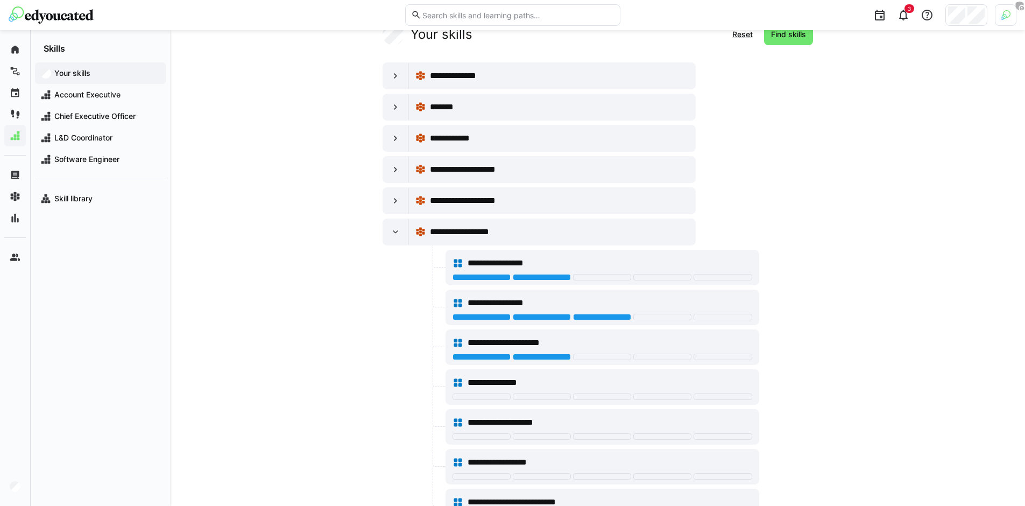
scroll to position [95, 0]
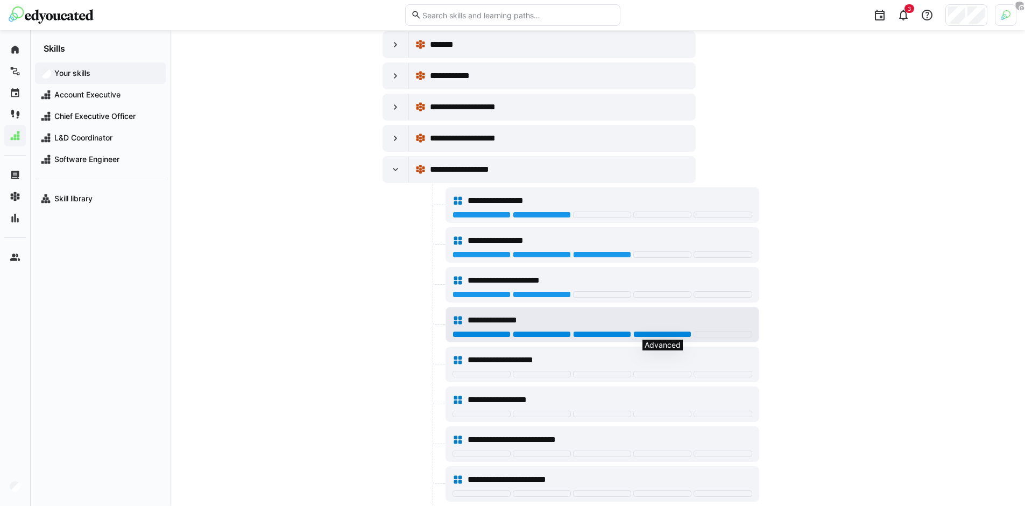
click at [666, 334] on div at bounding box center [662, 334] width 58 height 6
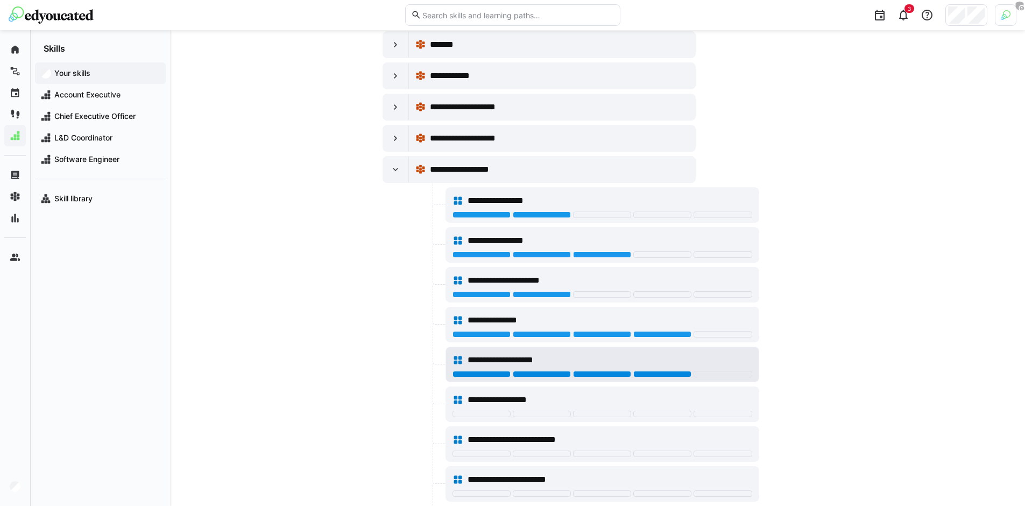
click at [665, 376] on div at bounding box center [662, 374] width 58 height 6
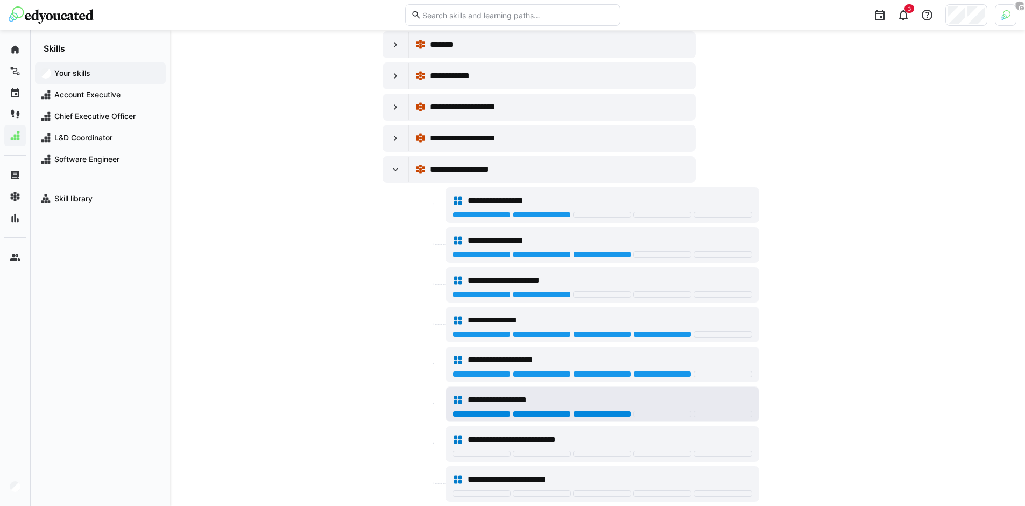
click at [619, 413] on div at bounding box center [602, 413] width 58 height 6
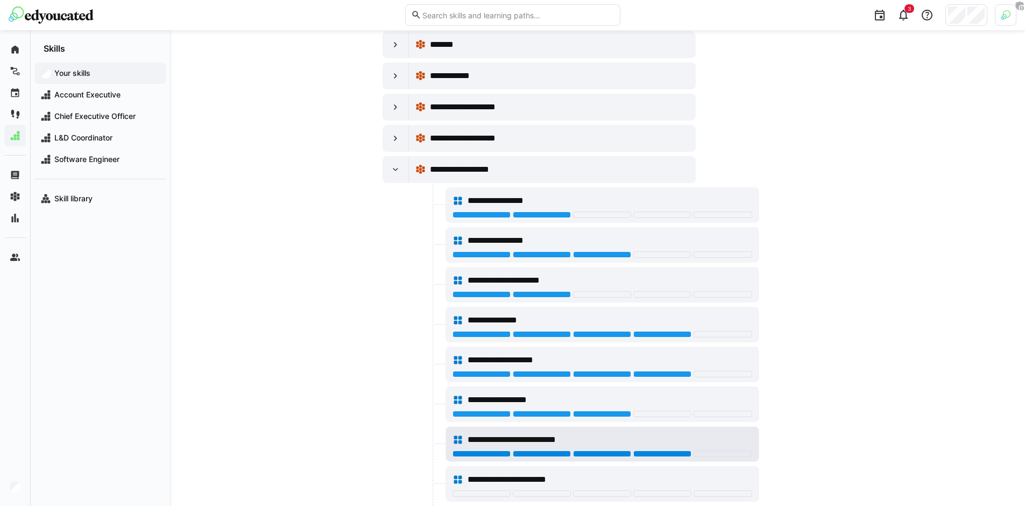
click at [656, 454] on div at bounding box center [662, 453] width 58 height 6
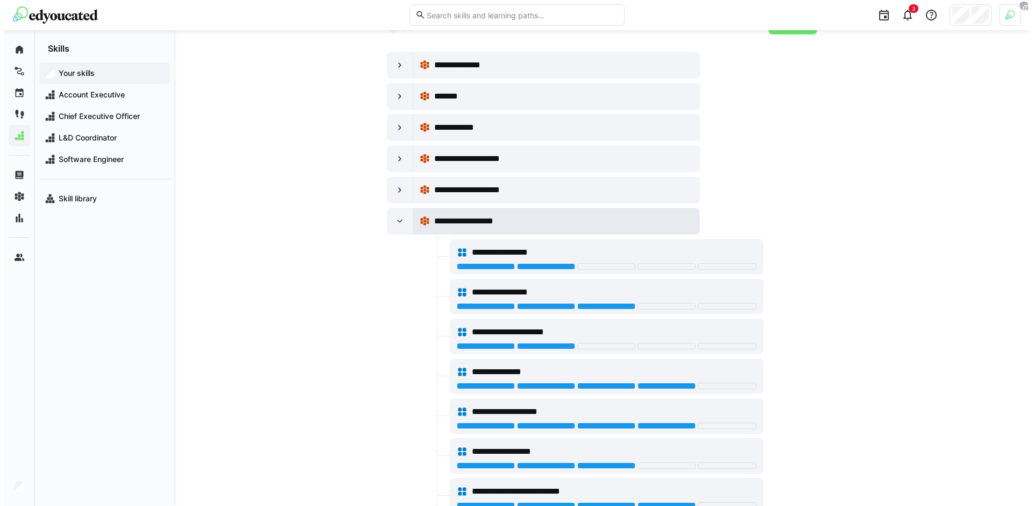
scroll to position [0, 0]
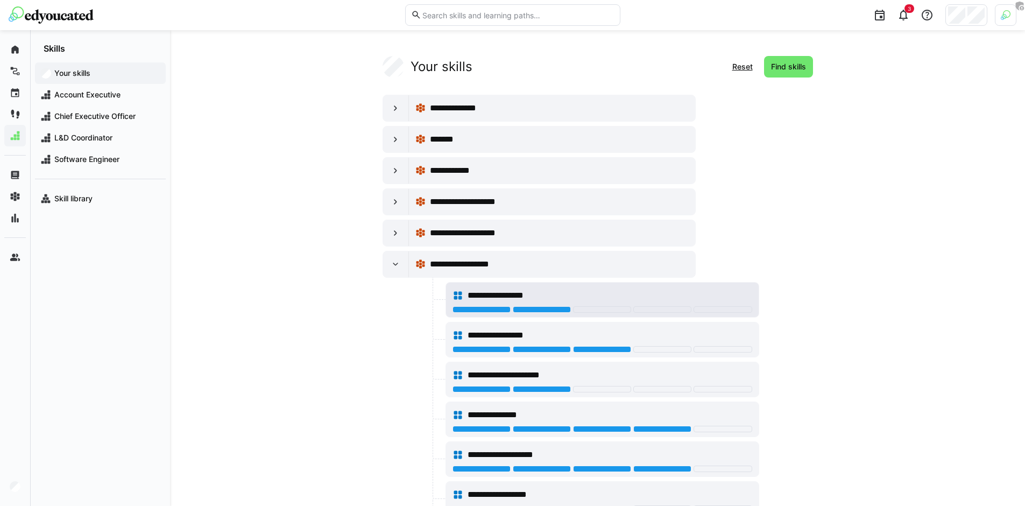
click at [537, 294] on span "**********" at bounding box center [510, 295] width 86 height 13
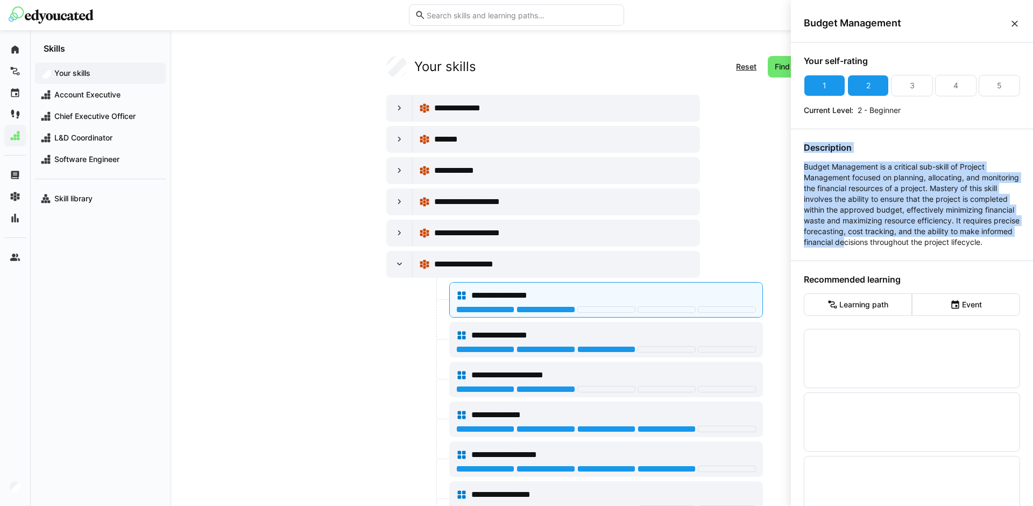
drag, startPoint x: 958, startPoint y: 250, endPoint x: 791, endPoint y: 144, distance: 198.2
click at [791, 144] on div "Your self-rating 1 2 3 4 5 Current Level: 2 - Beginner Description Budget Manag…" at bounding box center [912, 284] width 242 height 485
click at [876, 196] on p "Budget Management is a critical sub-skill of Project Management focused on plan…" at bounding box center [912, 204] width 216 height 86
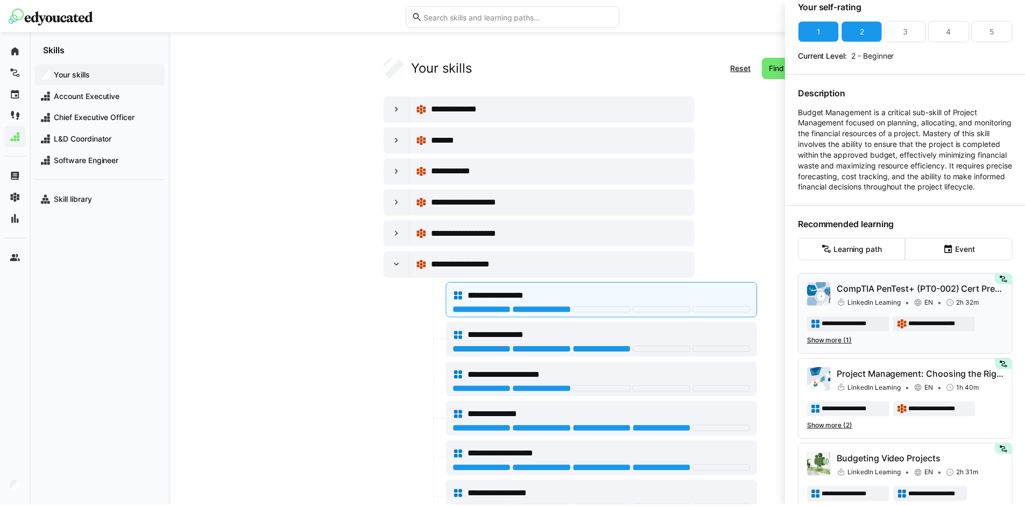
scroll to position [55, 0]
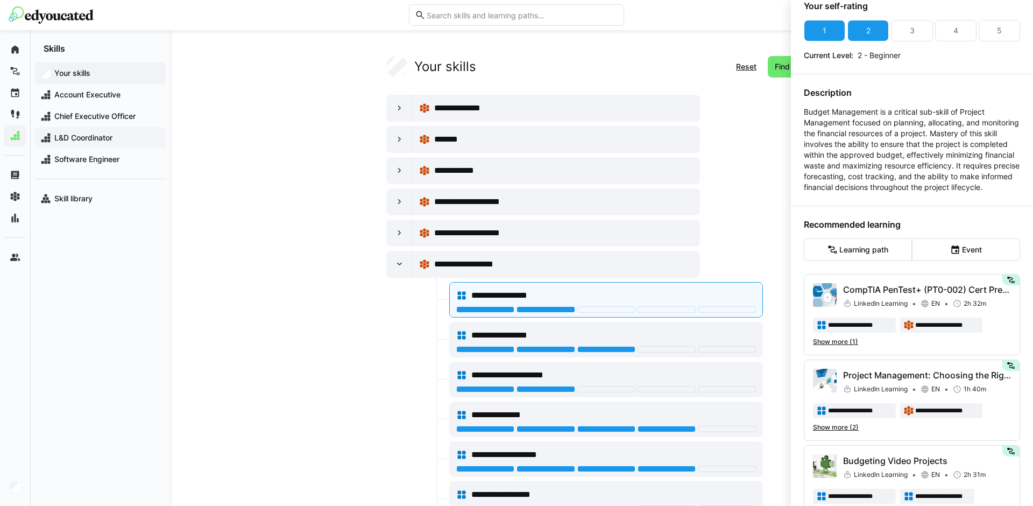
click at [99, 140] on span "L&D Coordinator" at bounding box center [107, 137] width 108 height 11
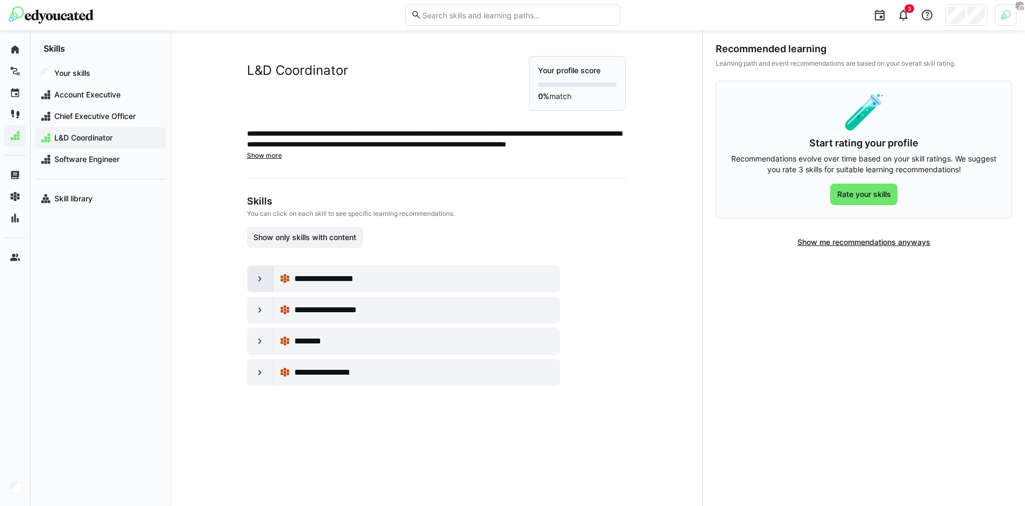
click at [254, 283] on eds-icon at bounding box center [259, 278] width 11 height 11
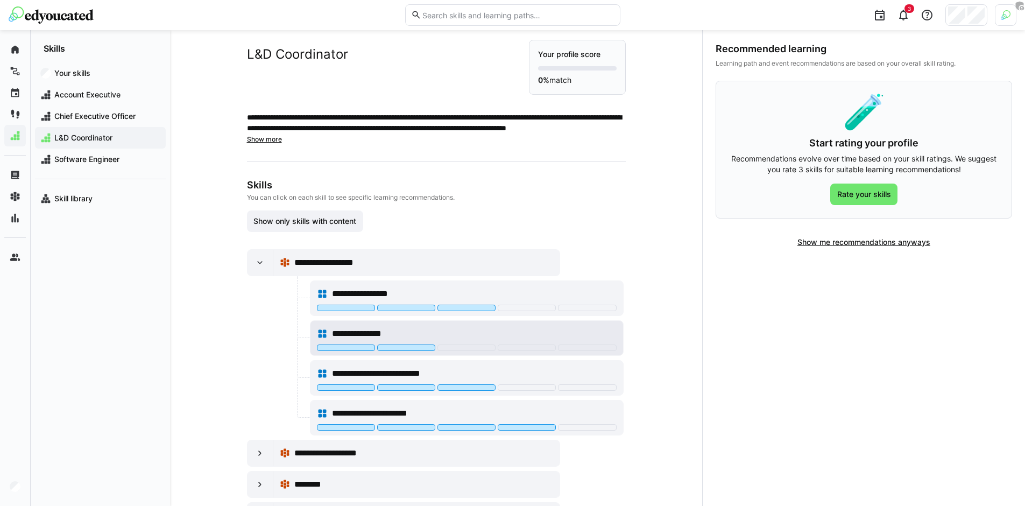
scroll to position [65, 0]
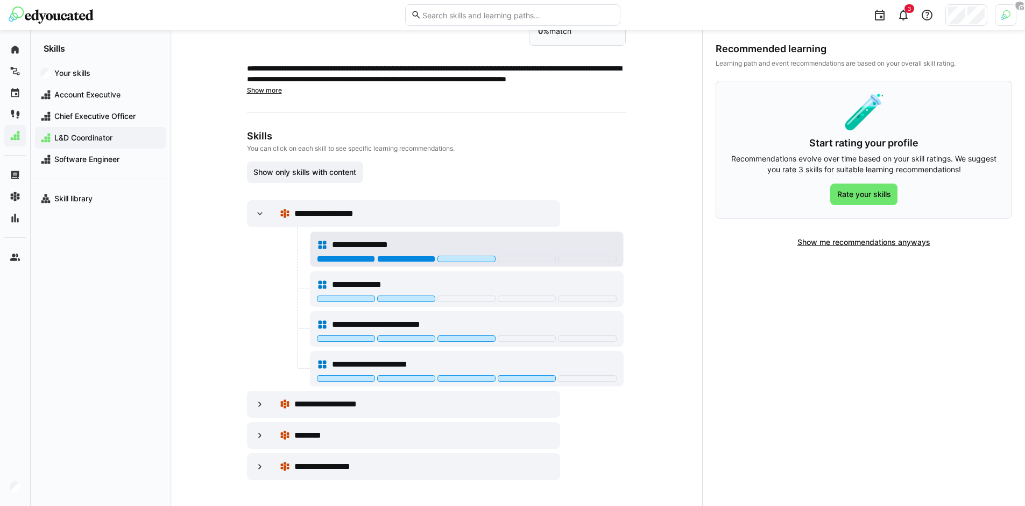
click at [429, 258] on div at bounding box center [406, 258] width 58 height 6
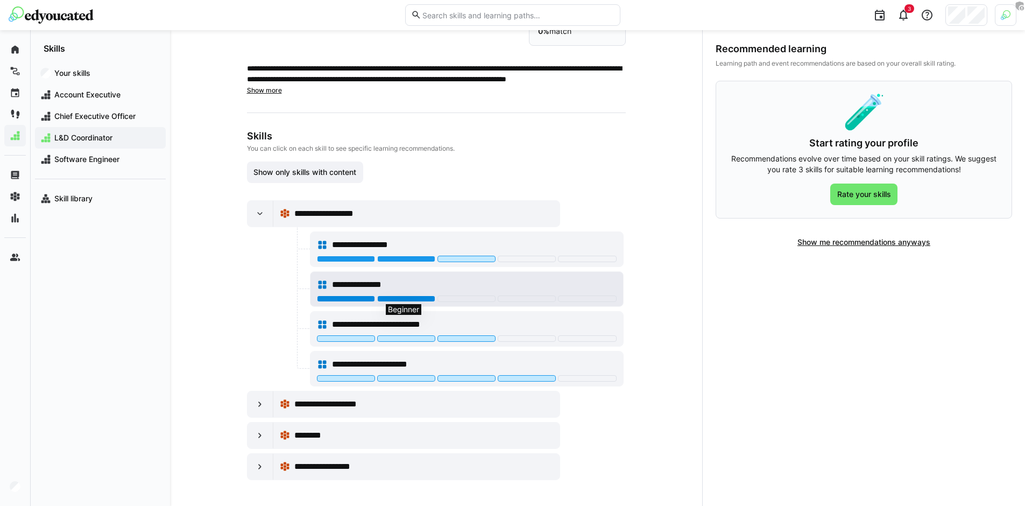
click at [407, 297] on div at bounding box center [406, 298] width 58 height 6
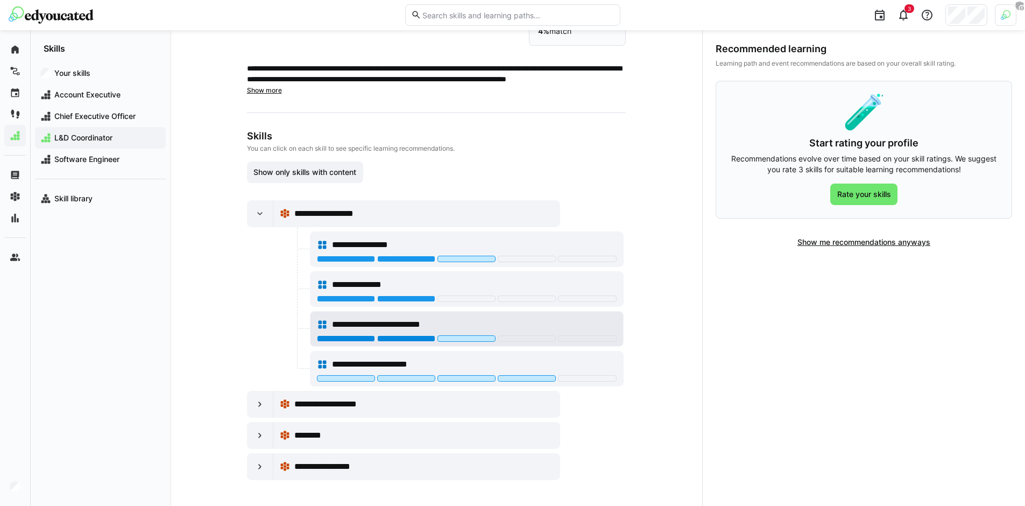
click at [423, 339] on div at bounding box center [406, 338] width 58 height 6
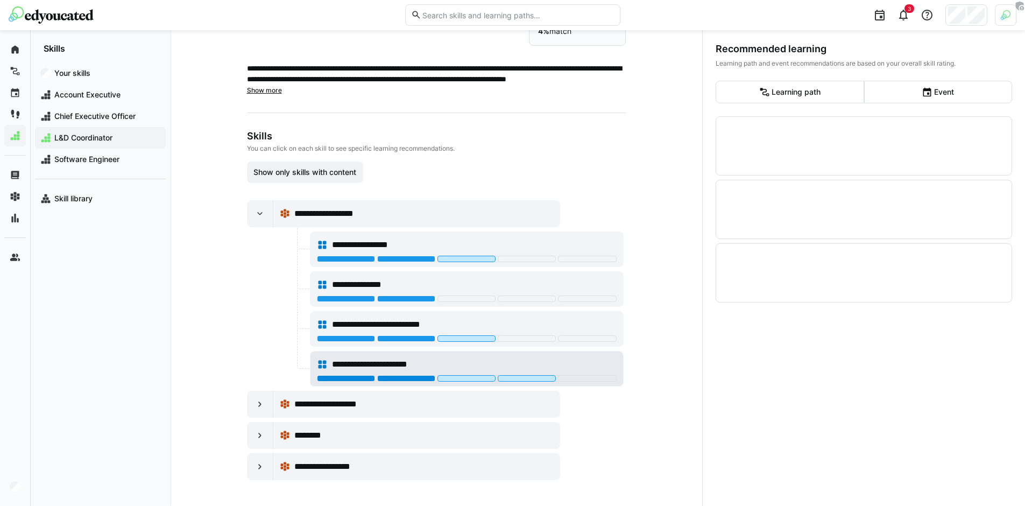
click at [412, 376] on div at bounding box center [406, 378] width 58 height 6
click at [258, 412] on div at bounding box center [260, 404] width 26 height 26
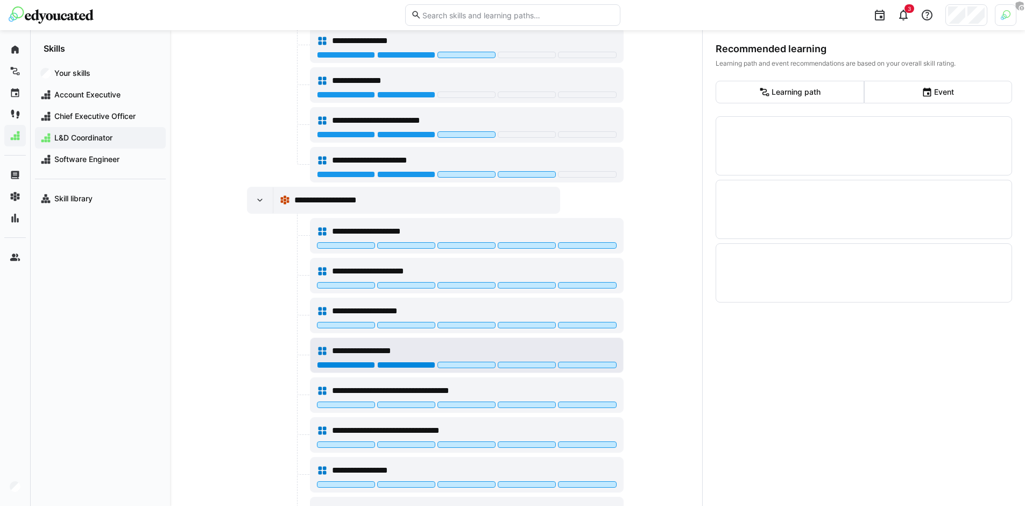
scroll to position [272, 0]
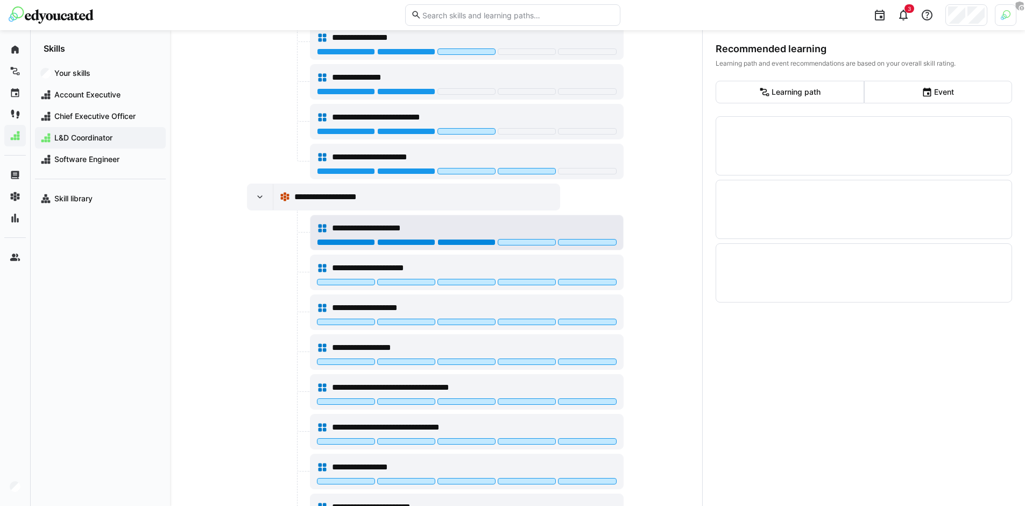
click at [485, 245] on div at bounding box center [466, 242] width 58 height 6
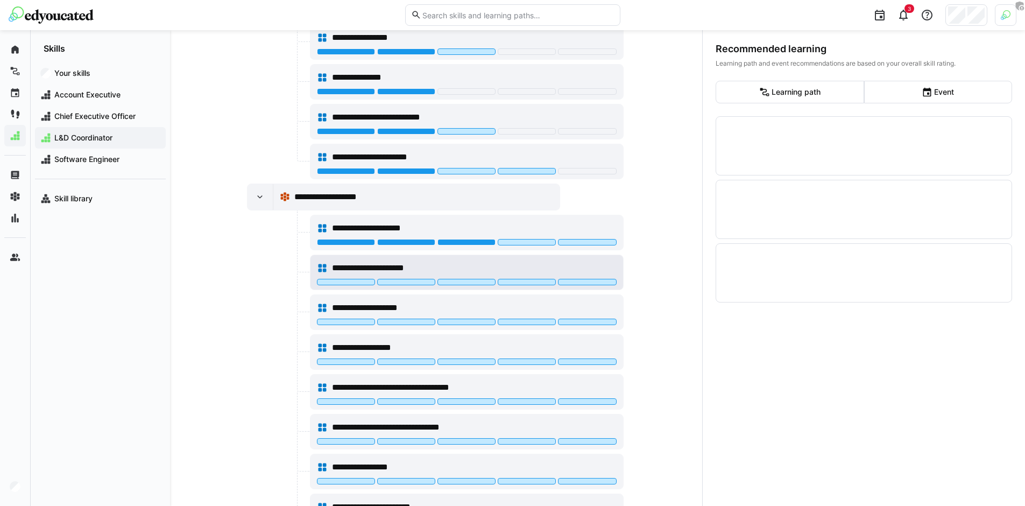
click at [412, 283] on div at bounding box center [406, 282] width 58 height 6
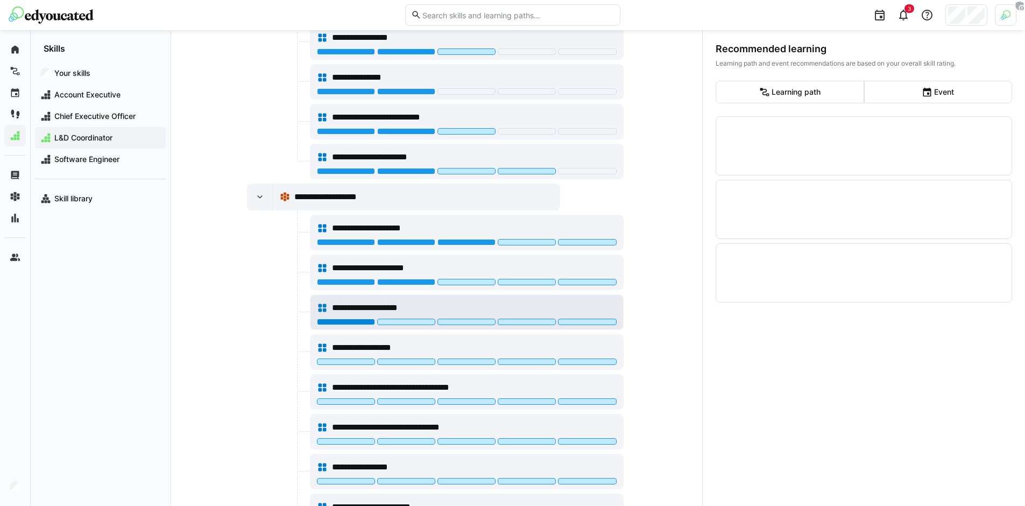
click at [358, 320] on div at bounding box center [346, 321] width 58 height 6
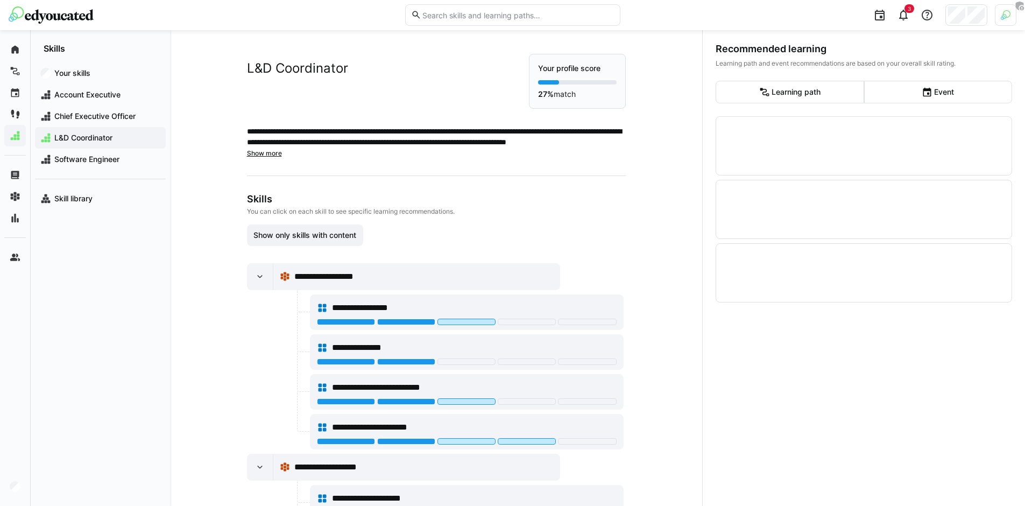
scroll to position [0, 0]
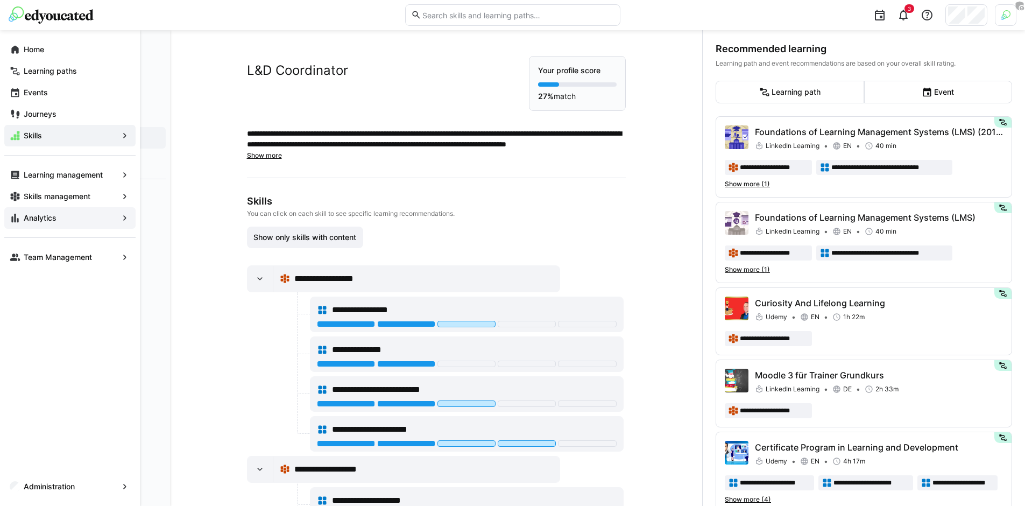
click at [60, 219] on span "Analytics" at bounding box center [70, 217] width 96 height 11
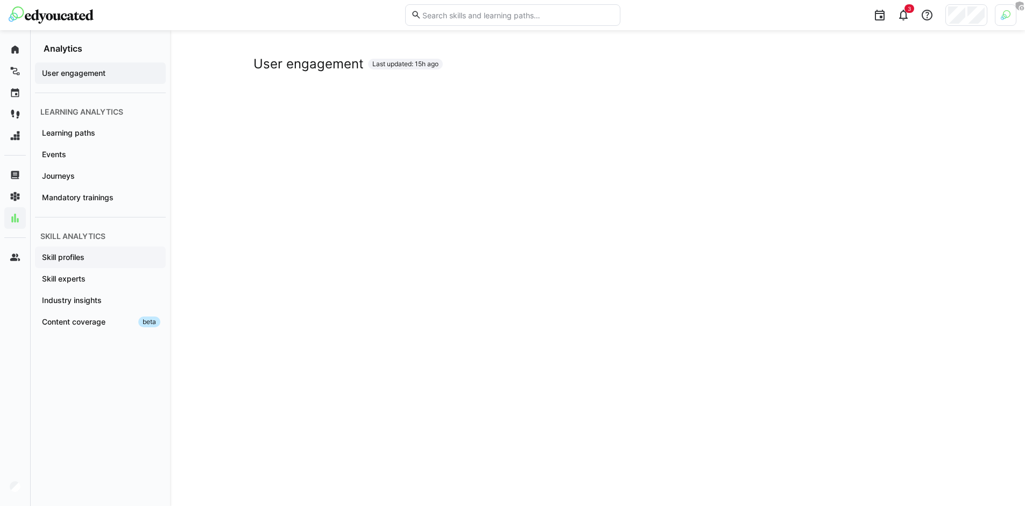
click at [0, 0] on app-navigation-label "Skill profiles" at bounding box center [0, 0] width 0 height 0
click at [125, 279] on span "Skill experts" at bounding box center [100, 278] width 120 height 11
drag, startPoint x: 950, startPoint y: 218, endPoint x: 919, endPoint y: 224, distance: 31.7
click at [950, 217] on div "Skill experts Last updated: 15h ago" at bounding box center [597, 315] width 855 height 571
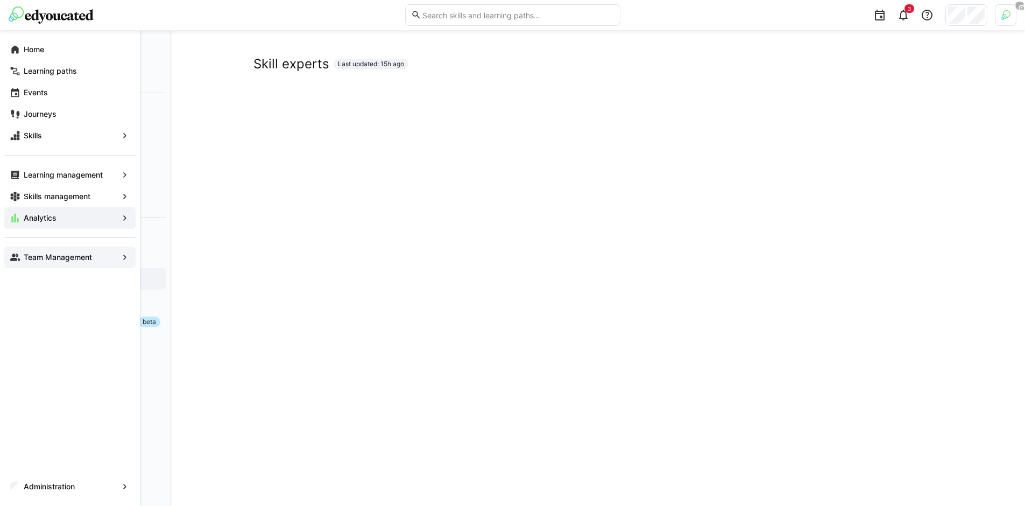
click at [0, 0] on app-navigation-label "Team Management" at bounding box center [0, 0] width 0 height 0
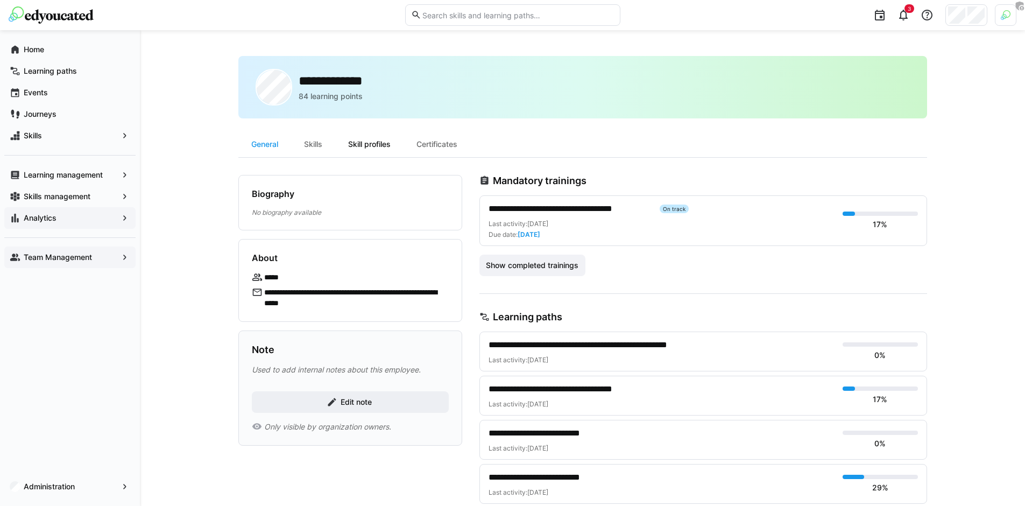
click at [371, 146] on div "Skill profiles" at bounding box center [369, 144] width 68 height 26
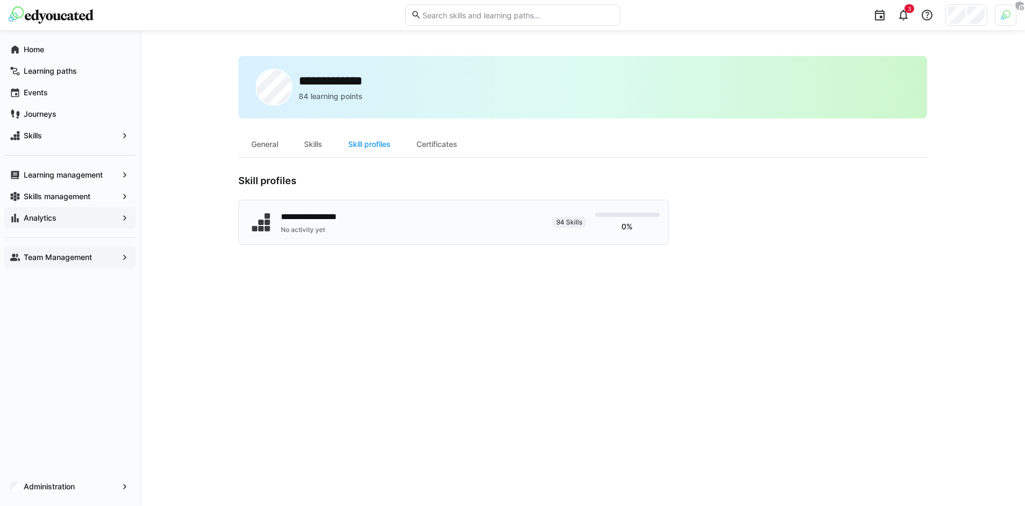
click at [337, 228] on div "No activity yet" at bounding box center [319, 229] width 76 height 9
click at [82, 482] on span "Administration" at bounding box center [70, 486] width 96 height 11
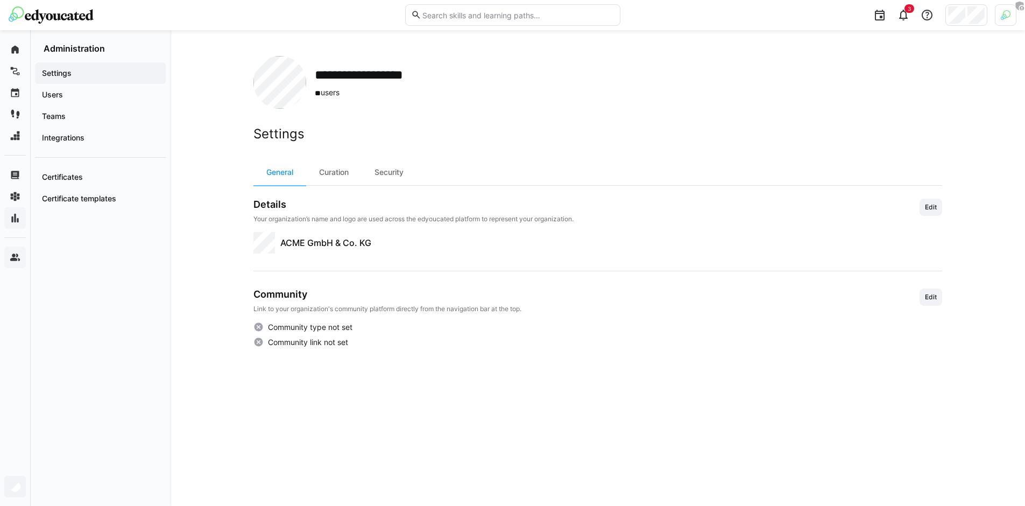
click at [466, 173] on eds-tab-group "General Curation Security" at bounding box center [597, 172] width 688 height 26
click at [928, 17] on eds-icon at bounding box center [926, 15] width 13 height 13
click at [873, 46] on div "Visit the help center" at bounding box center [877, 43] width 70 height 11
click at [184, 46] on div "**********" at bounding box center [597, 267] width 855 height 475
